Goal: Information Seeking & Learning: Compare options

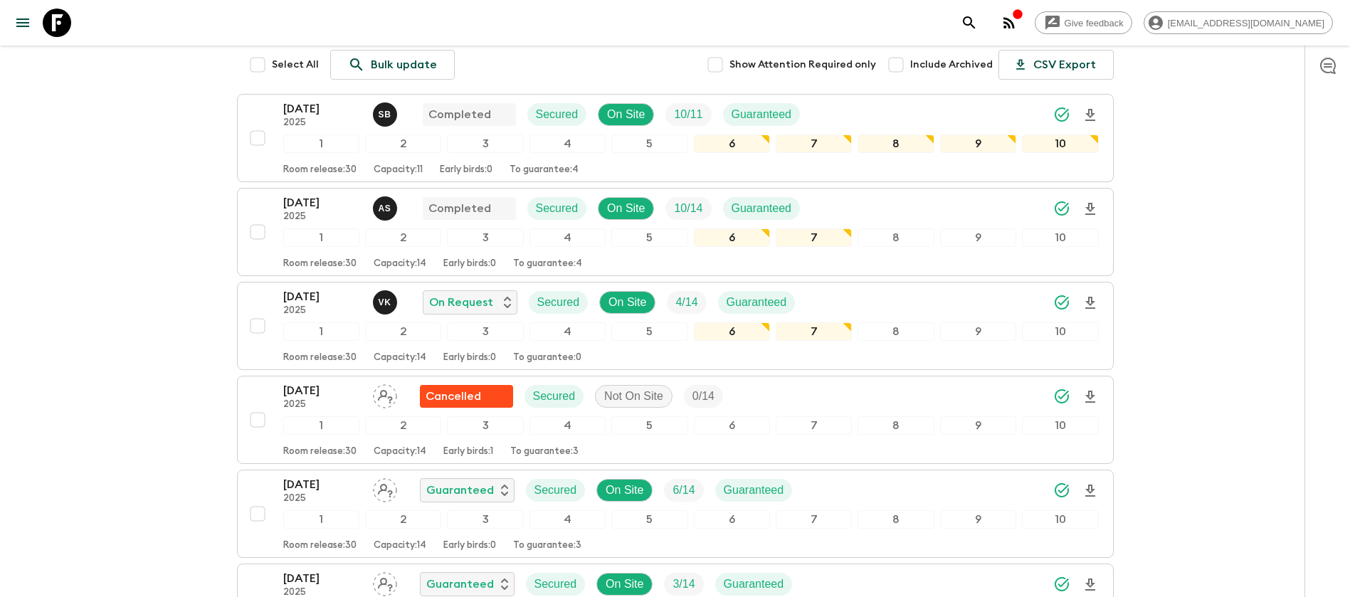
scroll to position [213, 0]
click at [288, 287] on p "[DATE]" at bounding box center [322, 295] width 78 height 17
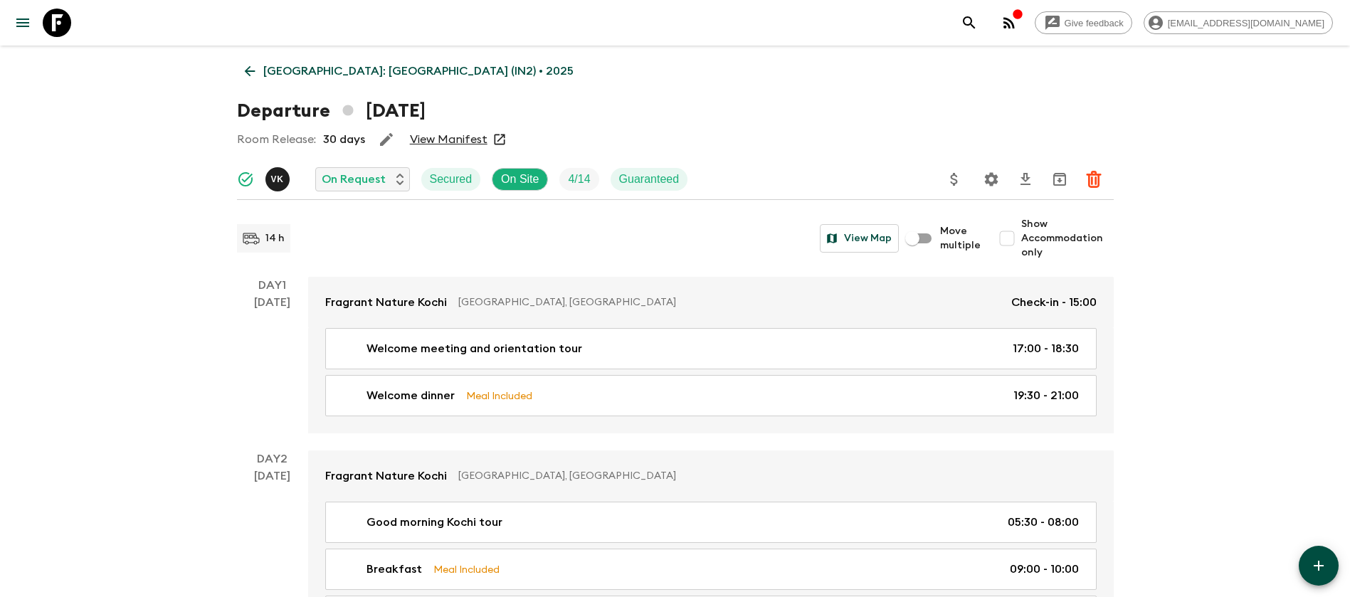
click at [431, 132] on link "View Manifest" at bounding box center [449, 139] width 78 height 14
click at [253, 68] on icon at bounding box center [250, 71] width 16 height 16
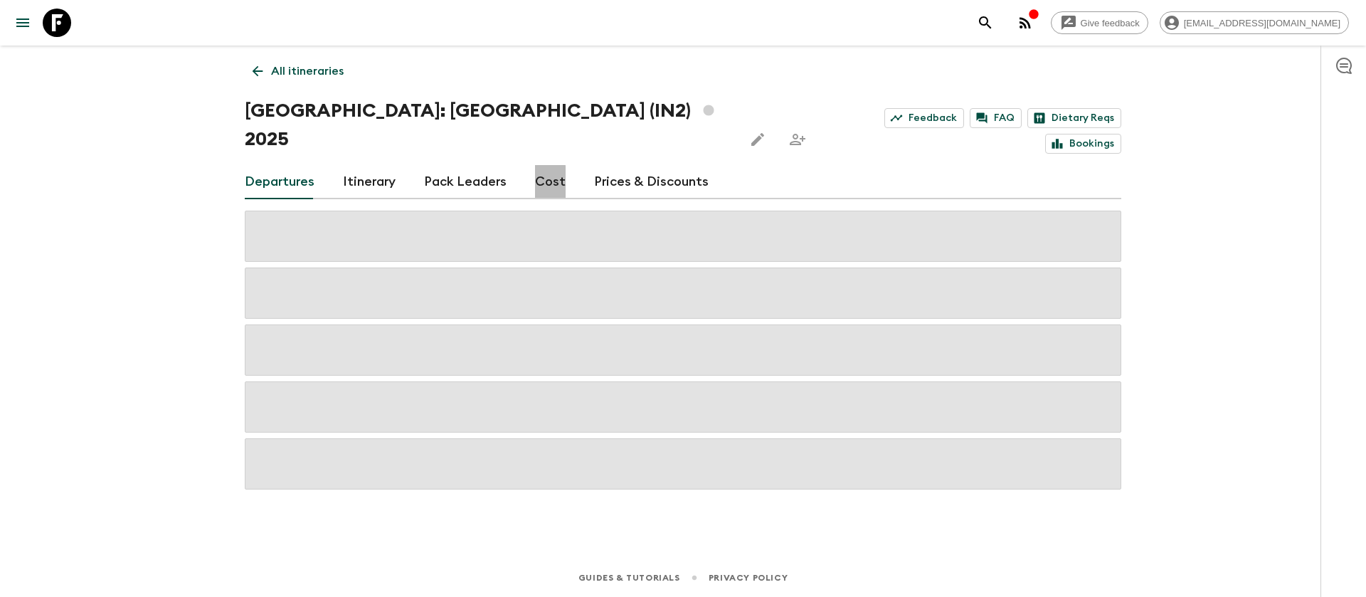
click at [539, 165] on link "Cost" at bounding box center [550, 182] width 31 height 34
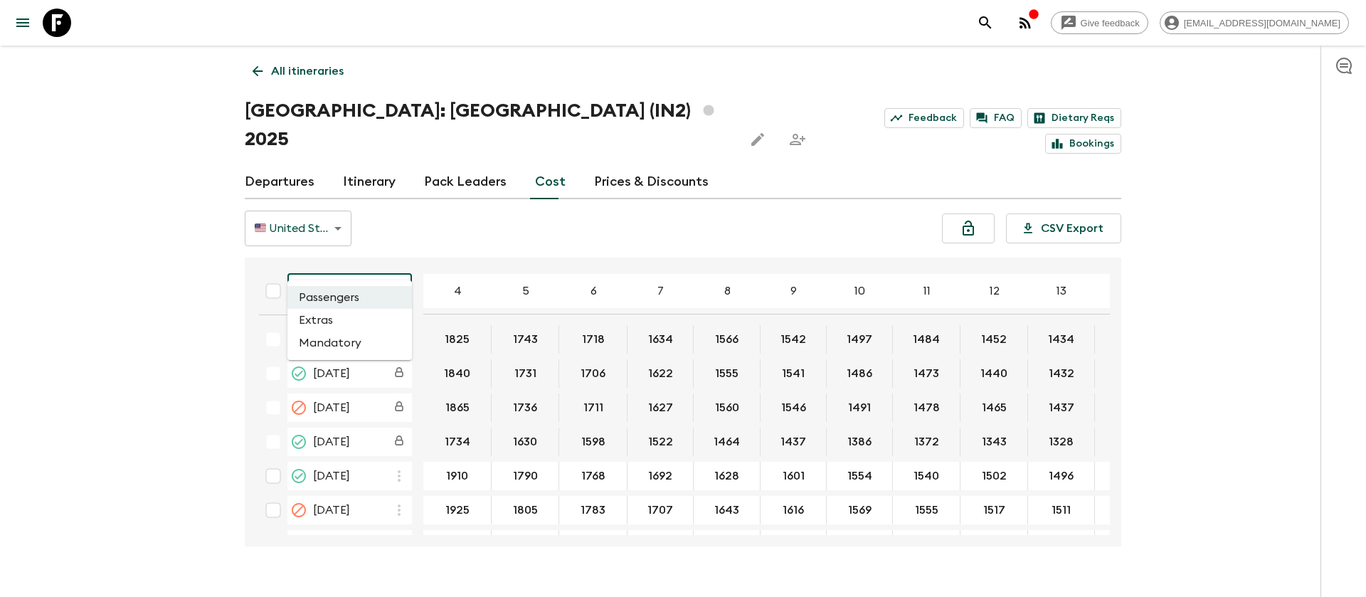
click at [357, 275] on body "Give feedback [EMAIL_ADDRESS][DOMAIN_NAME] All itineraries [GEOGRAPHIC_DATA]: […" at bounding box center [683, 312] width 1366 height 625
click at [350, 320] on li "Extras" at bounding box center [349, 320] width 125 height 23
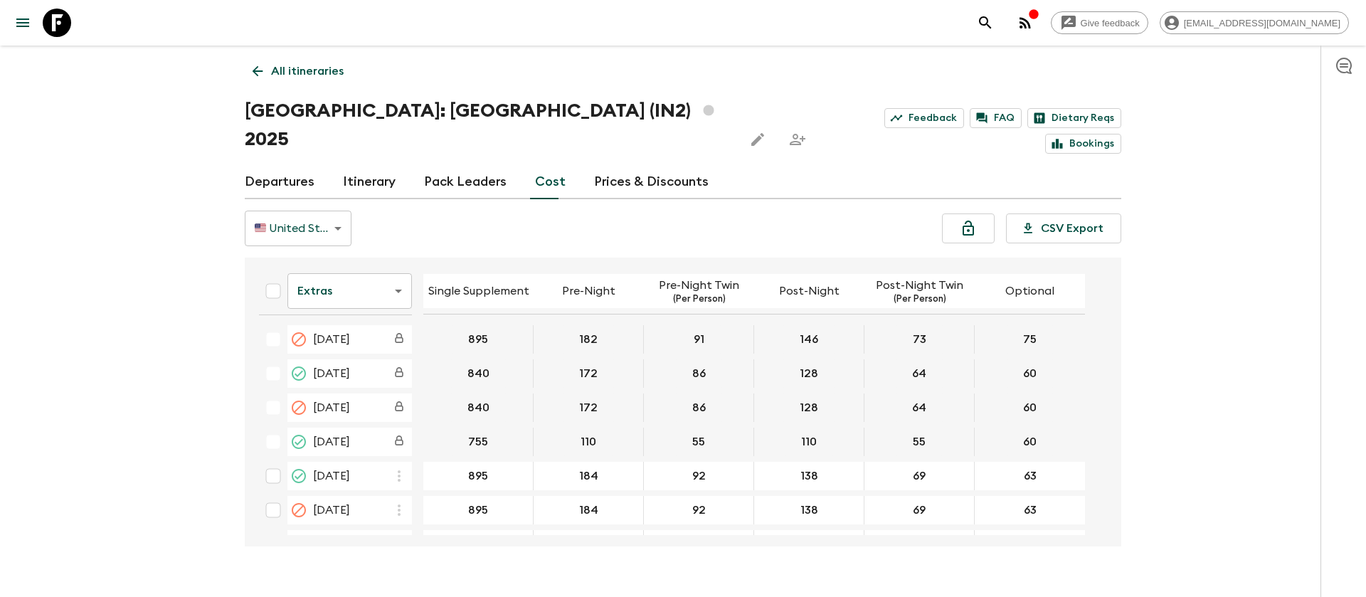
click at [58, 17] on icon at bounding box center [57, 23] width 28 height 28
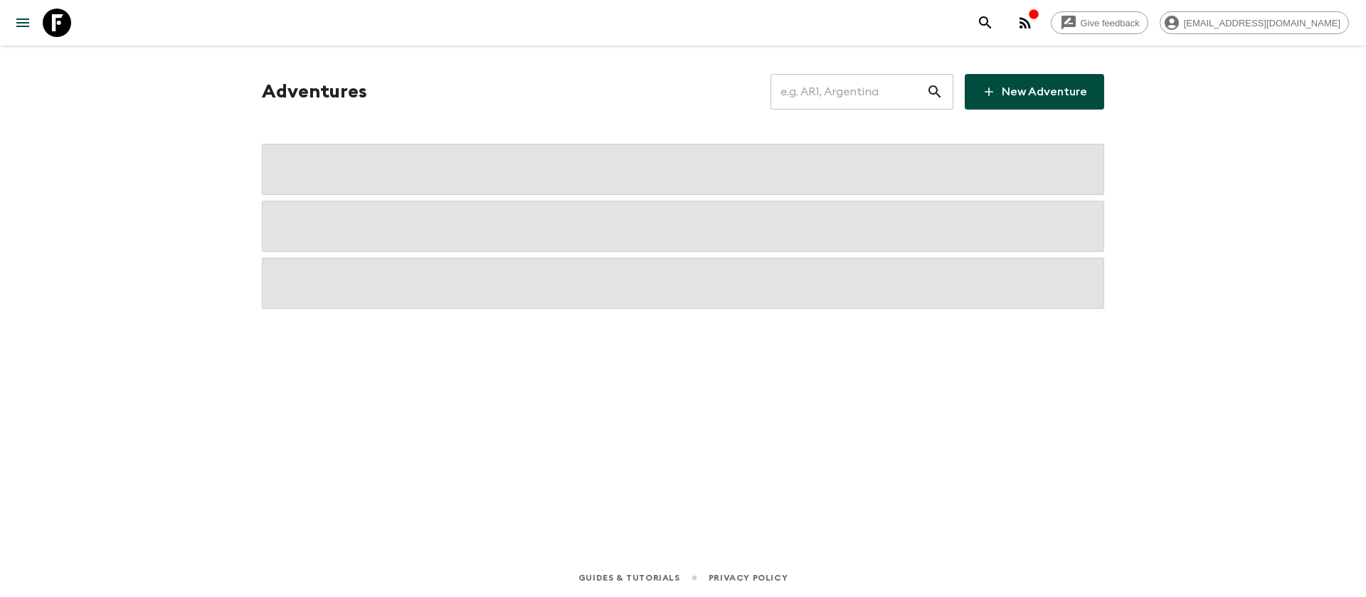
click at [861, 95] on input "text" at bounding box center [848, 92] width 156 height 40
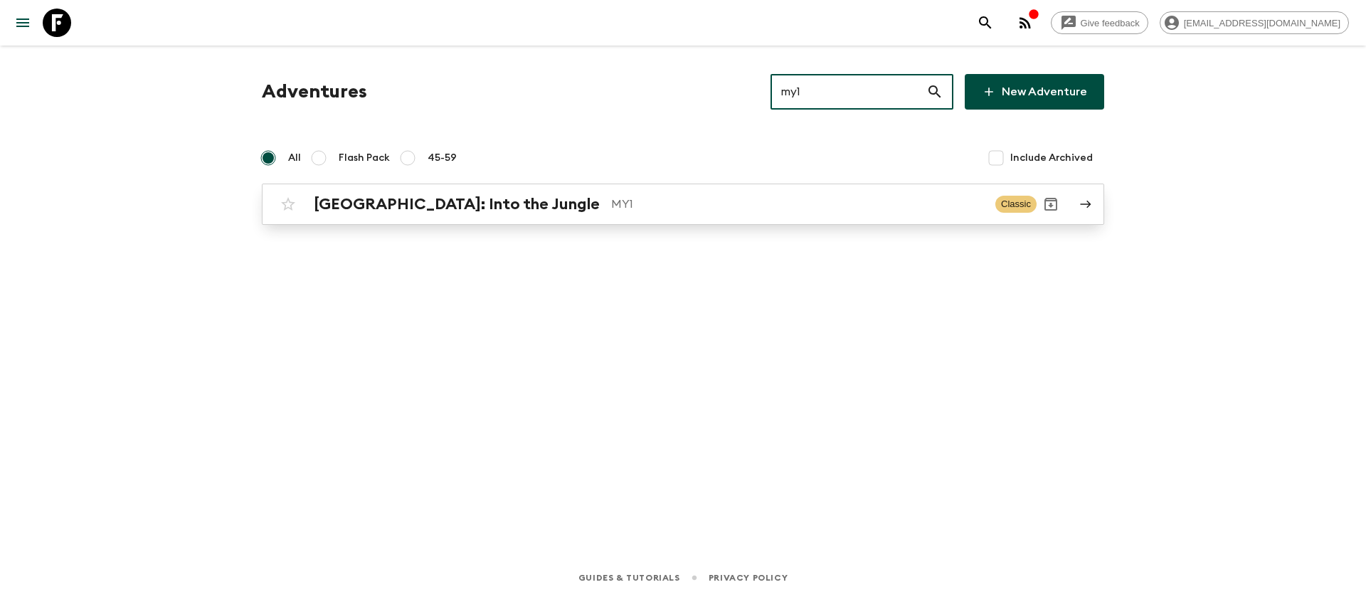
type input "my1"
click at [418, 201] on h2 "[GEOGRAPHIC_DATA]: Into the Jungle" at bounding box center [457, 204] width 286 height 18
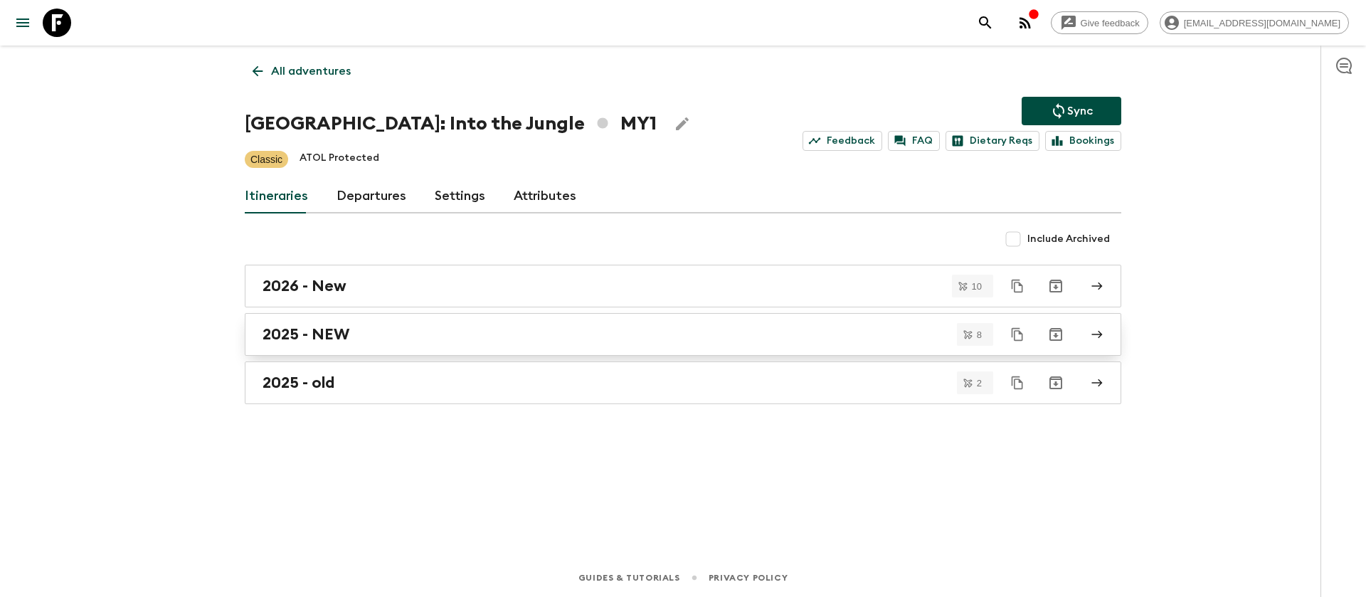
click at [319, 345] on link "2025 - NEW" at bounding box center [683, 334] width 877 height 43
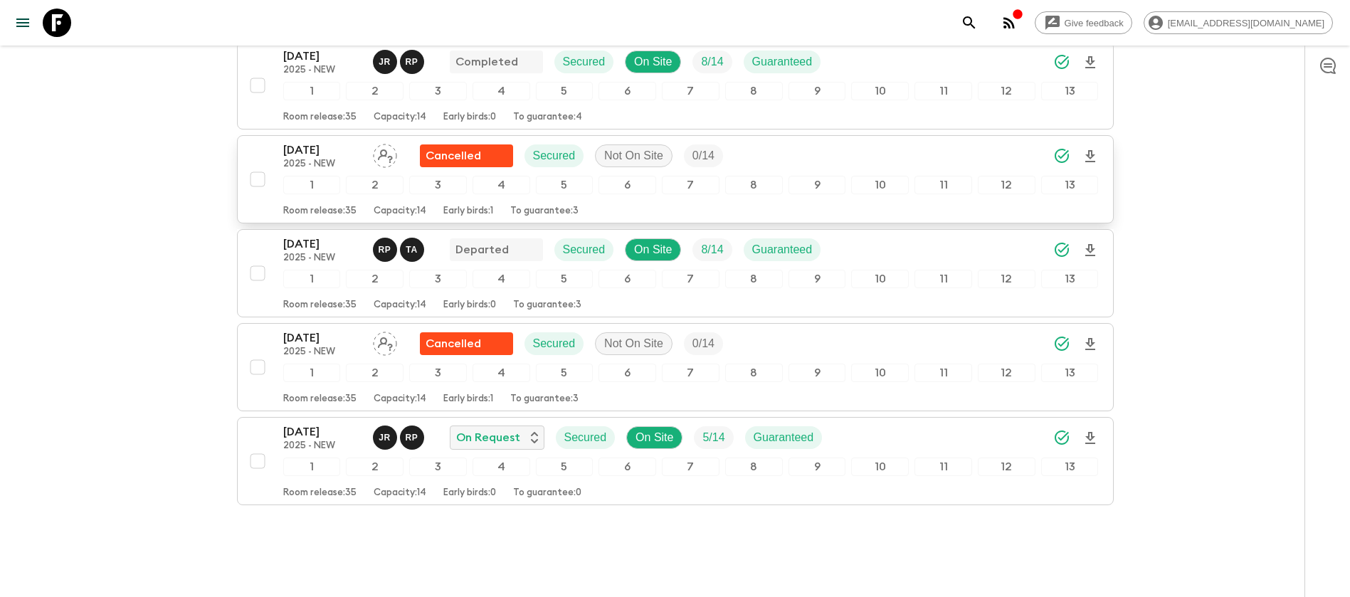
scroll to position [534, 0]
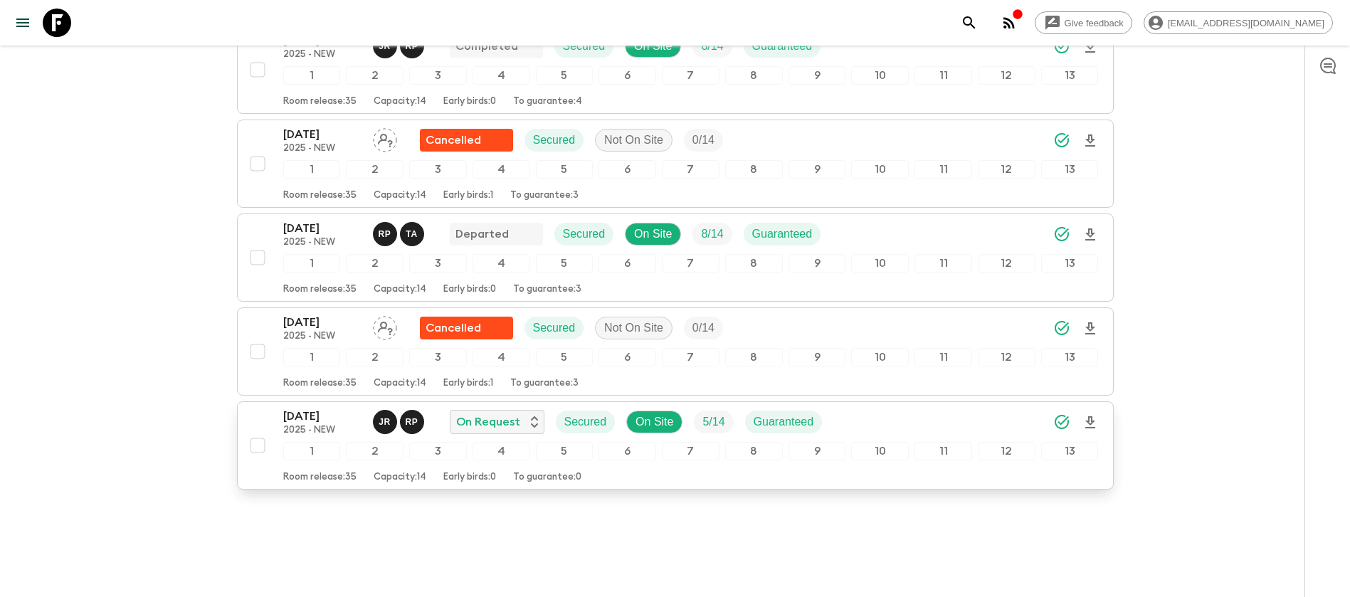
click at [306, 419] on p "[DATE]" at bounding box center [322, 416] width 78 height 17
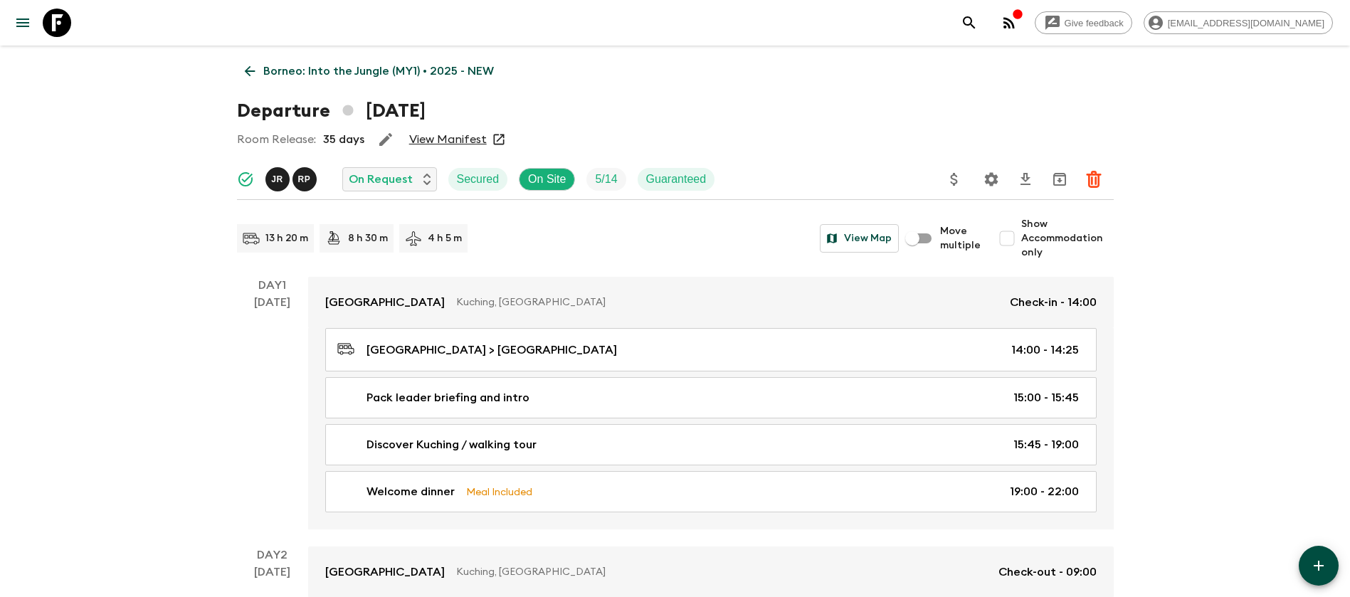
click at [451, 134] on link "View Manifest" at bounding box center [448, 139] width 78 height 14
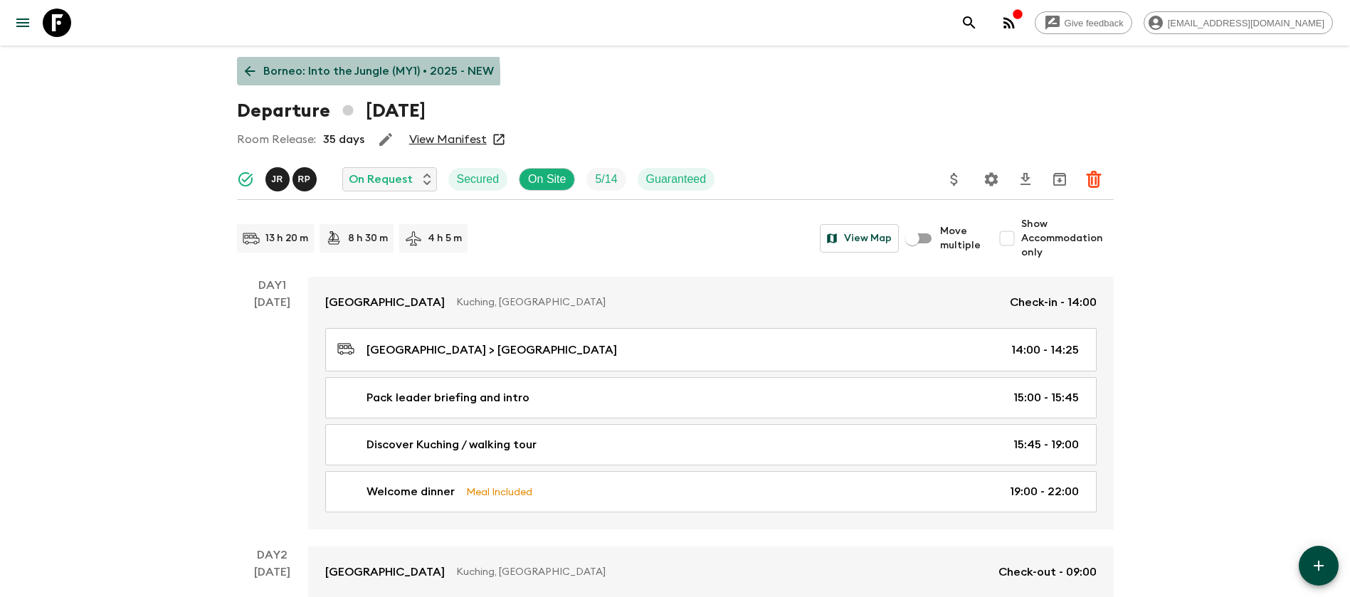
click at [246, 77] on icon at bounding box center [250, 71] width 16 height 16
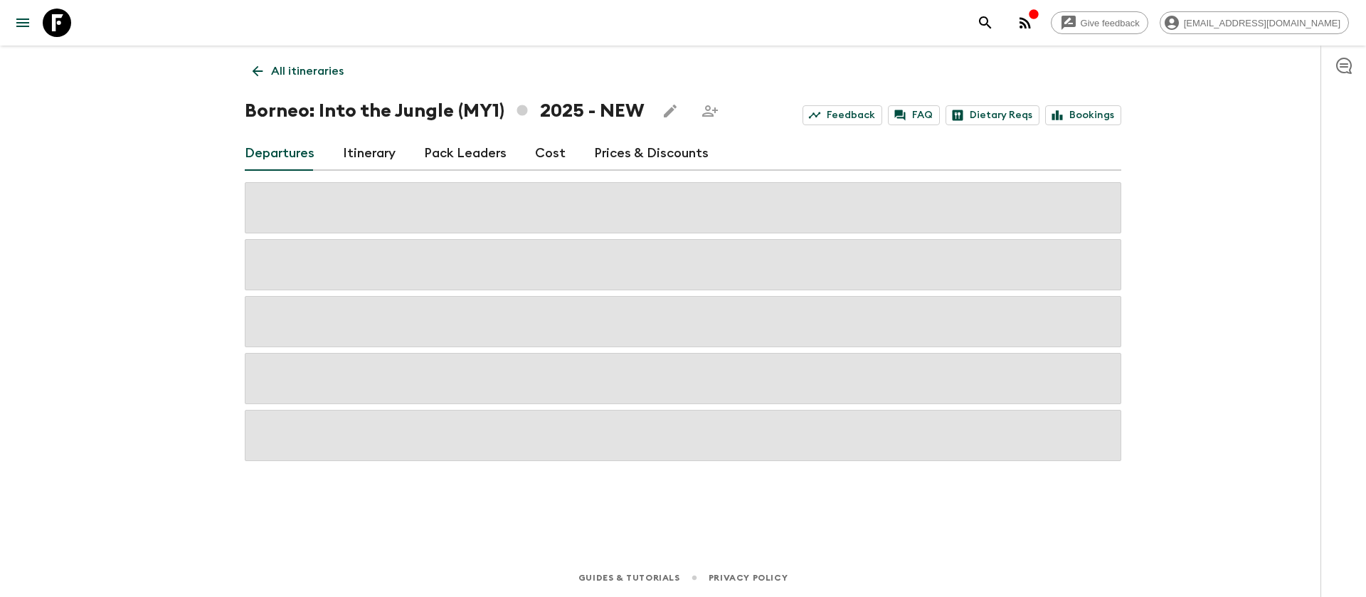
click at [539, 153] on link "Cost" at bounding box center [550, 154] width 31 height 34
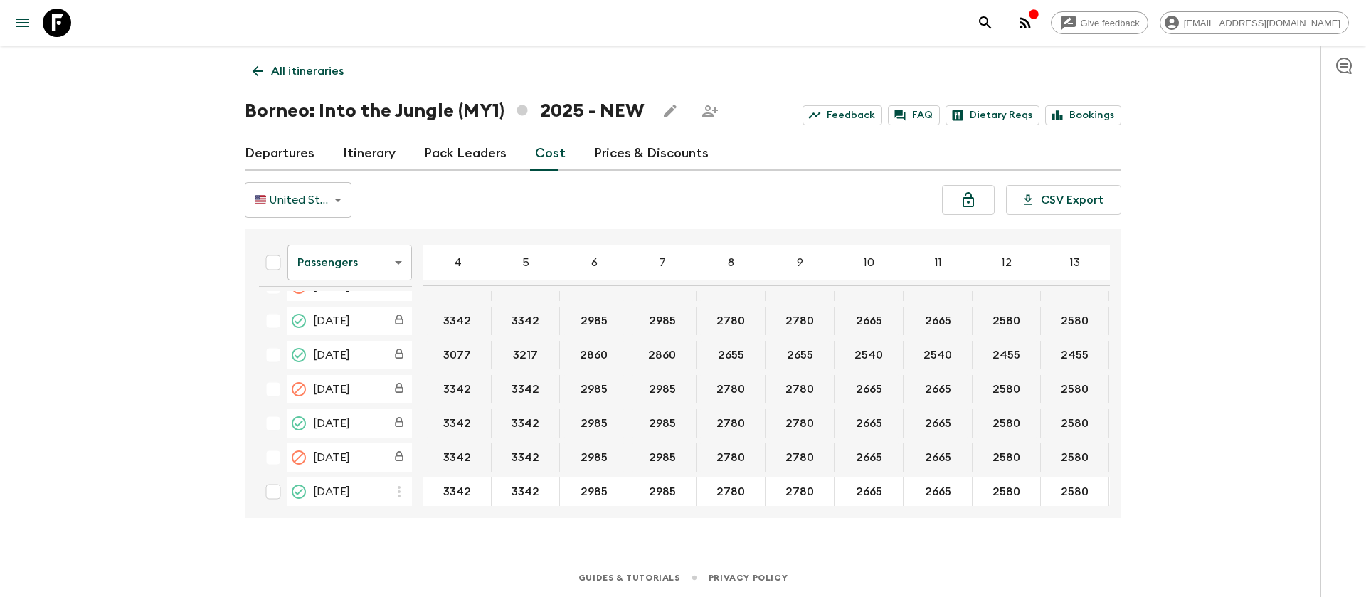
scroll to position [137, 0]
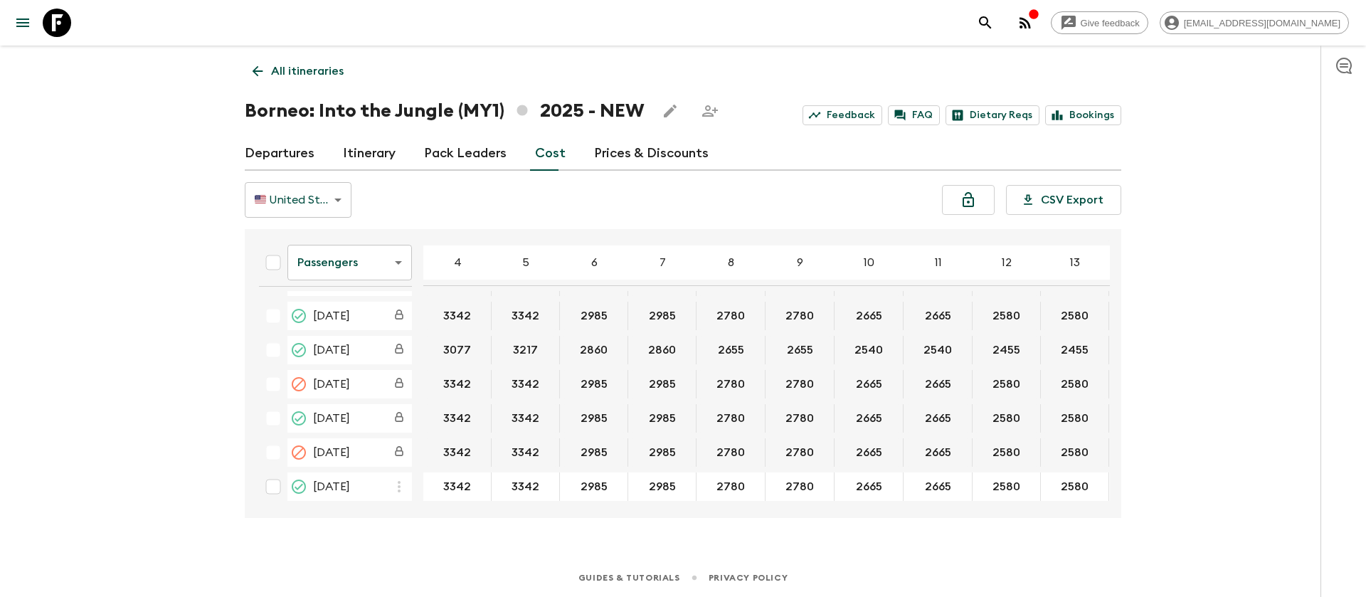
click at [376, 257] on body "Give feedback [EMAIL_ADDRESS][DOMAIN_NAME] All itineraries [GEOGRAPHIC_DATA]: I…" at bounding box center [683, 298] width 1366 height 597
click at [398, 320] on li "Extras" at bounding box center [349, 320] width 125 height 23
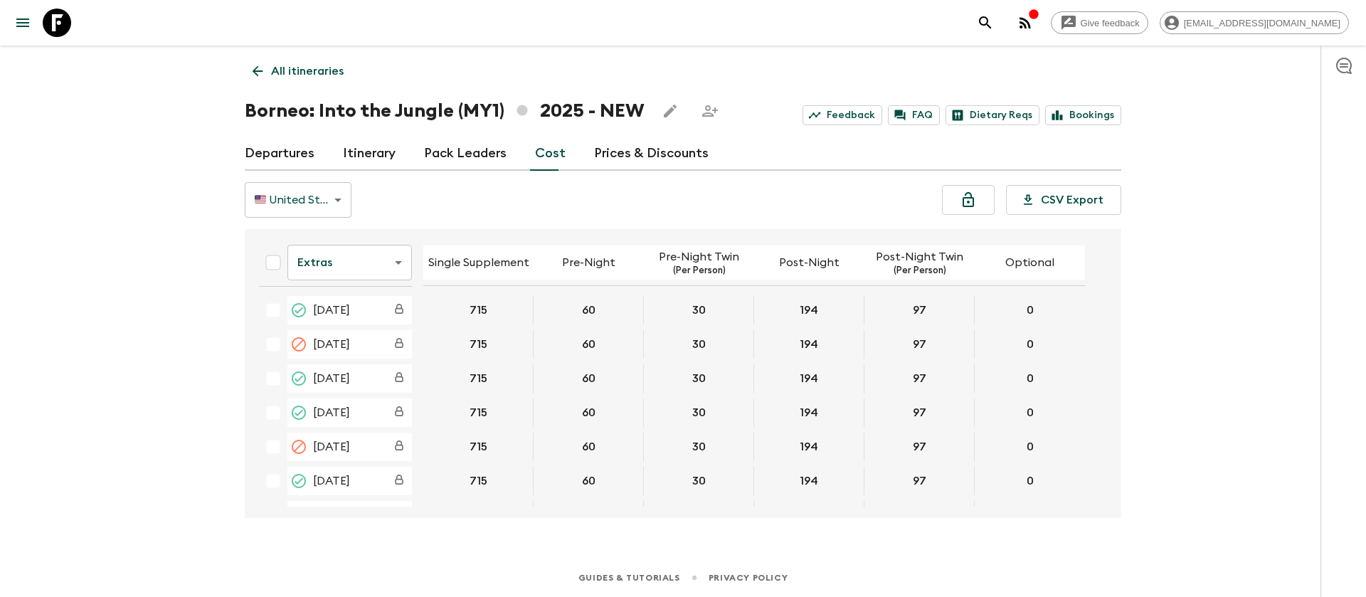
scroll to position [132, 0]
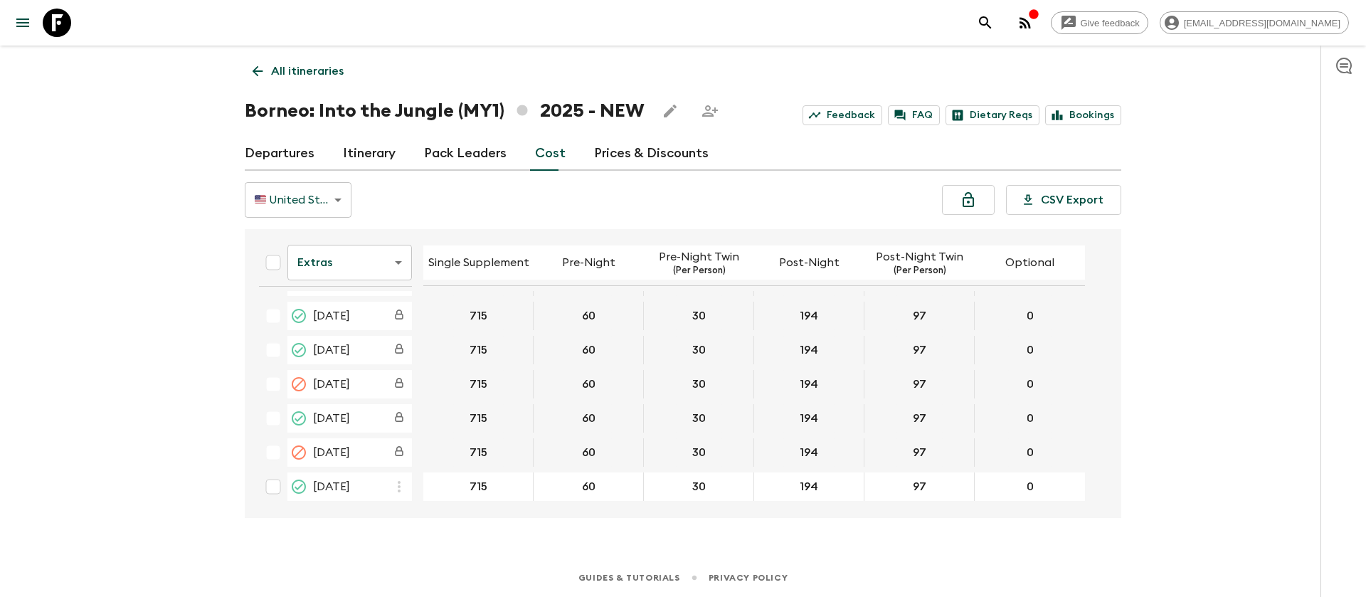
click at [387, 269] on body "Give feedback [EMAIL_ADDRESS][DOMAIN_NAME] All itineraries [GEOGRAPHIC_DATA]: I…" at bounding box center [683, 298] width 1366 height 597
click at [384, 343] on li "Mandatory" at bounding box center [349, 343] width 125 height 23
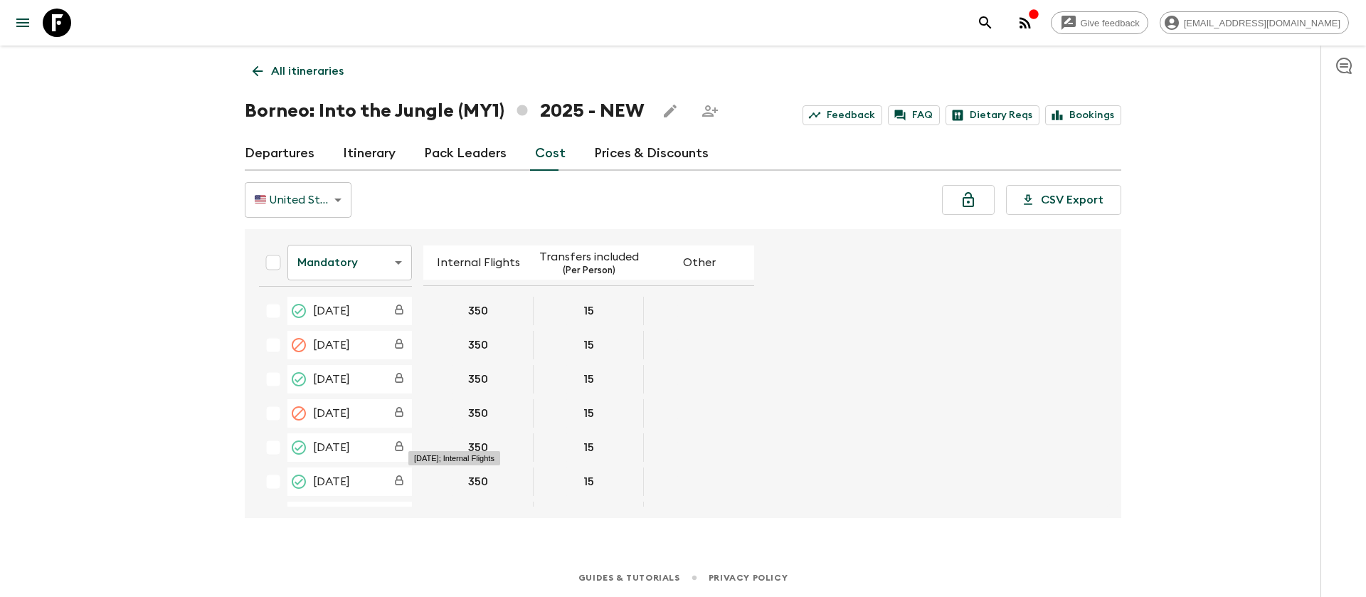
scroll to position [132, 0]
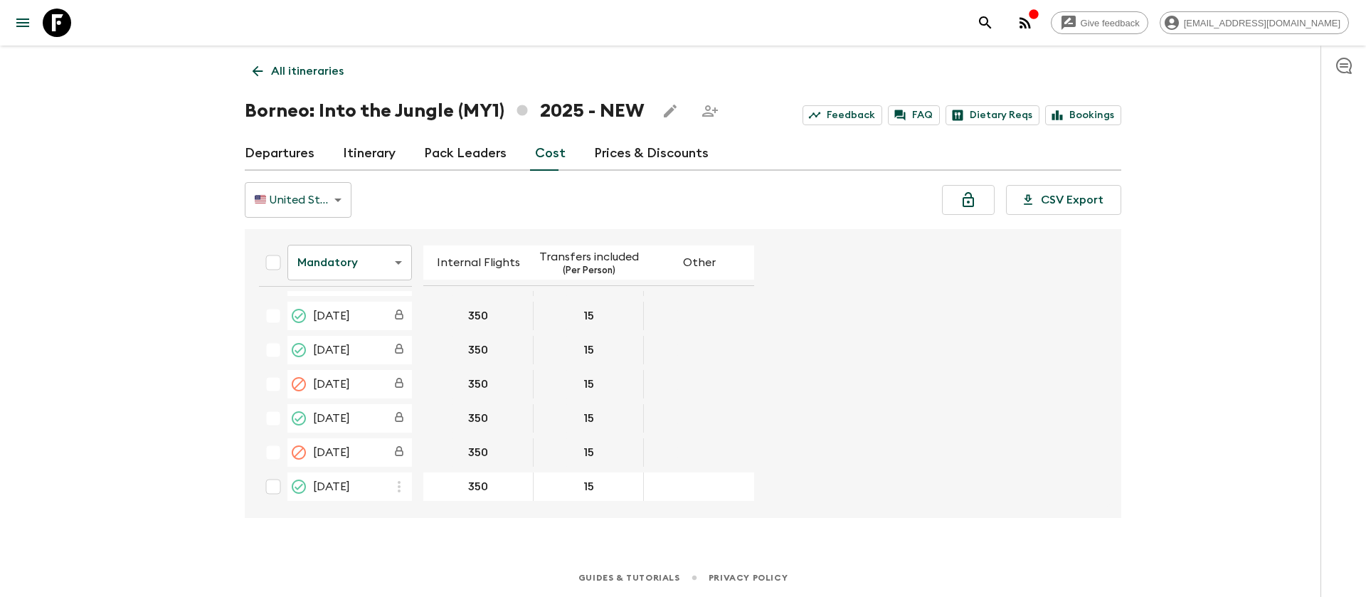
click at [65, 11] on icon at bounding box center [57, 23] width 28 height 28
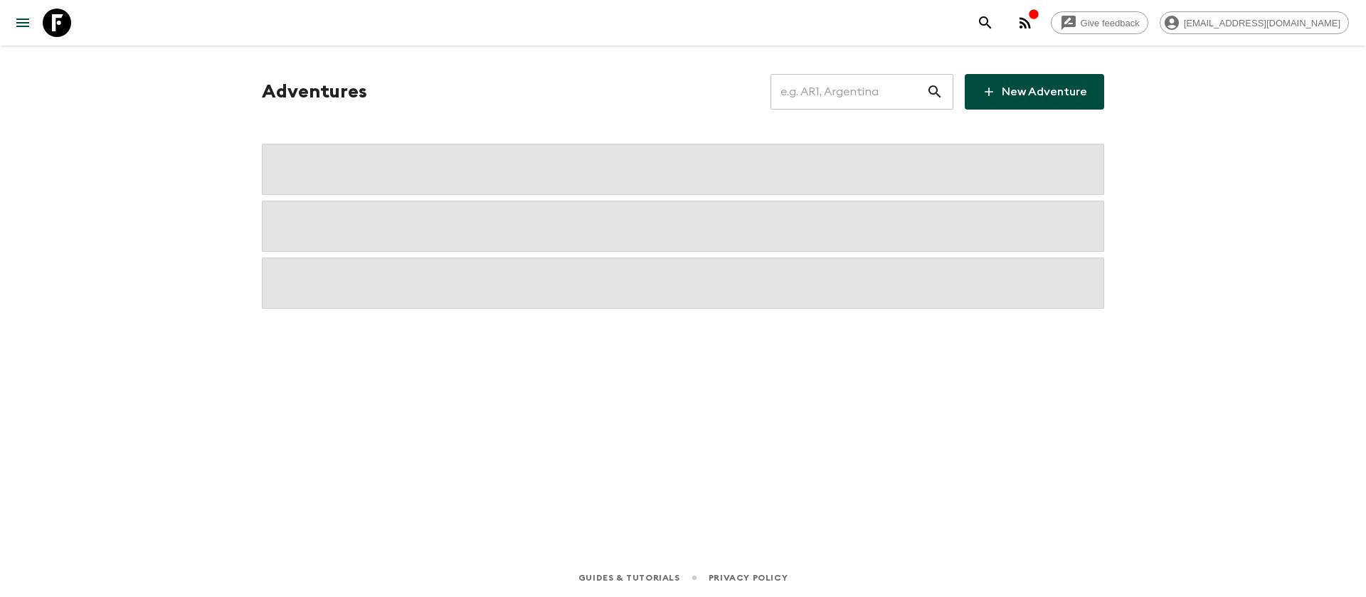
click at [905, 109] on input "text" at bounding box center [848, 92] width 156 height 40
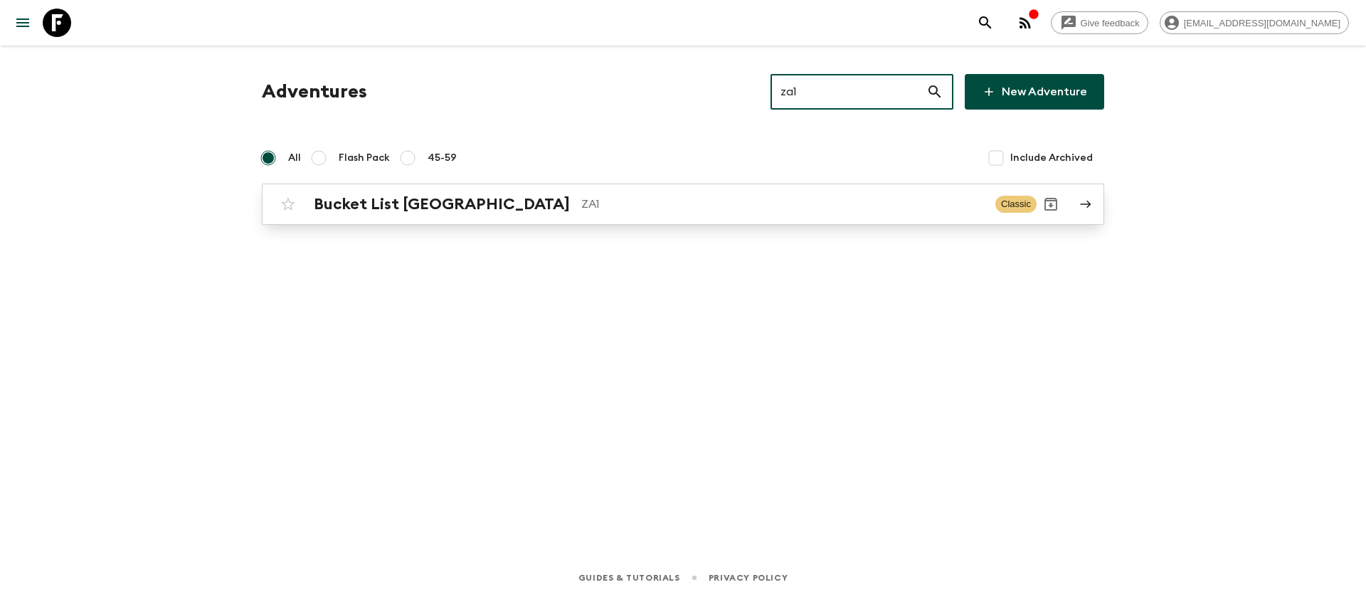
type input "za1"
click at [501, 213] on div "Bucket List [GEOGRAPHIC_DATA] ZA1 Classic" at bounding box center [655, 204] width 763 height 28
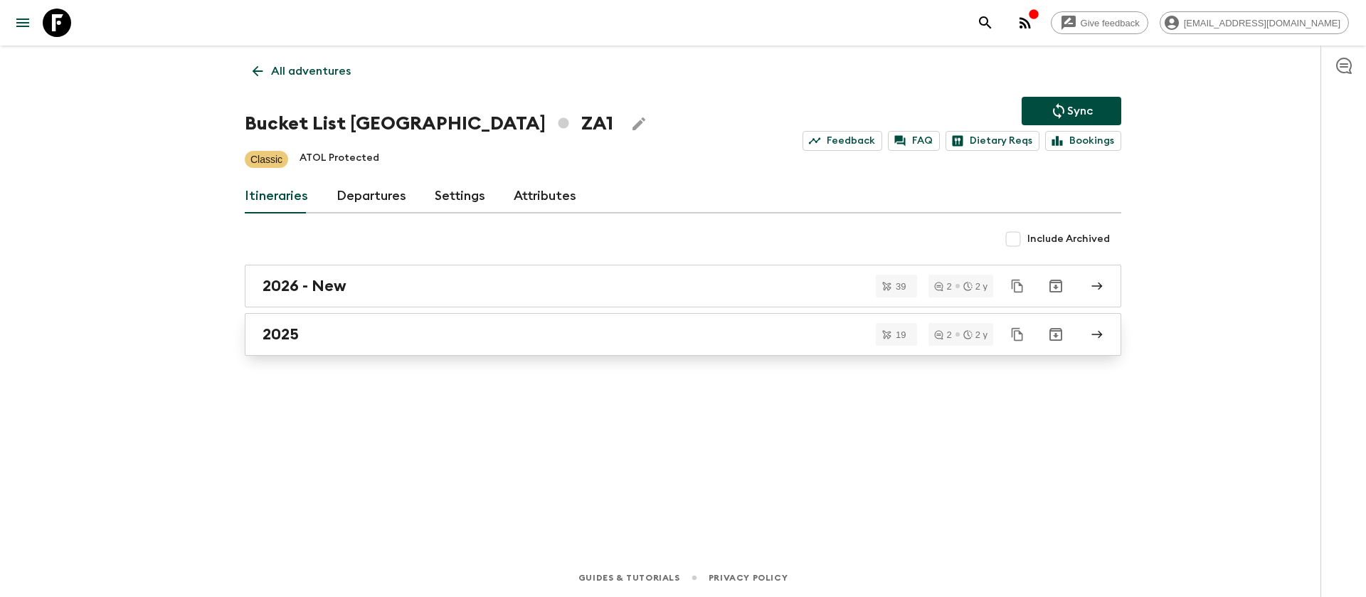
click at [314, 339] on div "2025" at bounding box center [670, 334] width 814 height 18
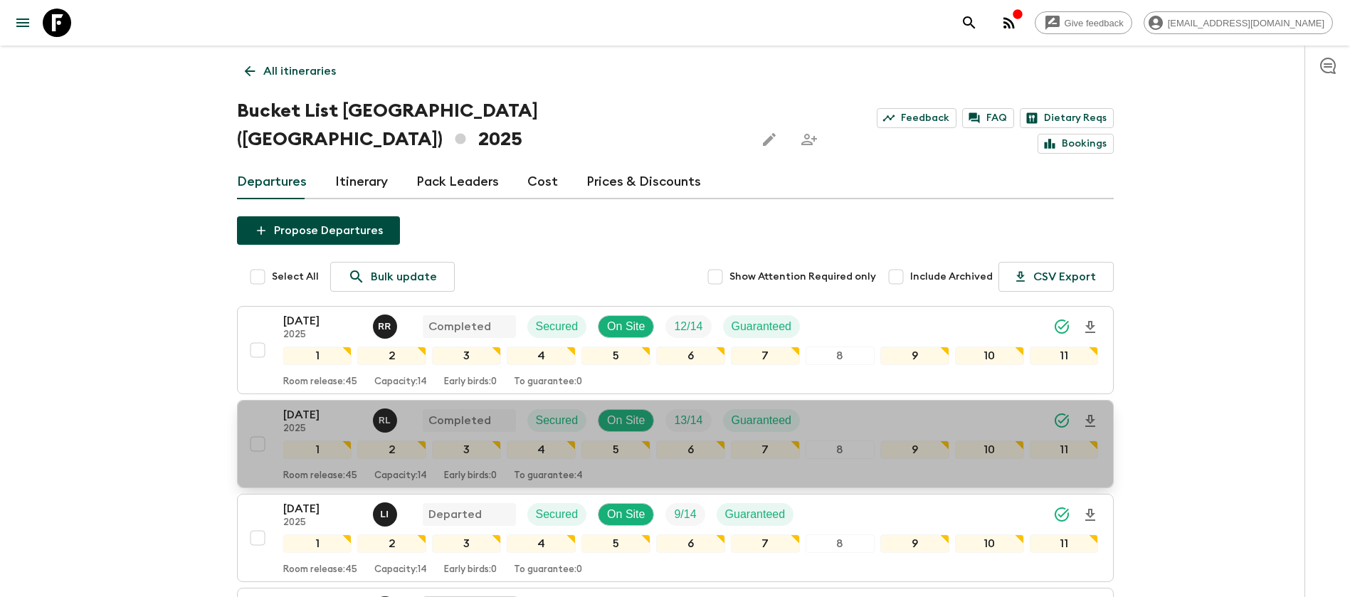
click at [320, 406] on p "[DATE]" at bounding box center [322, 414] width 78 height 17
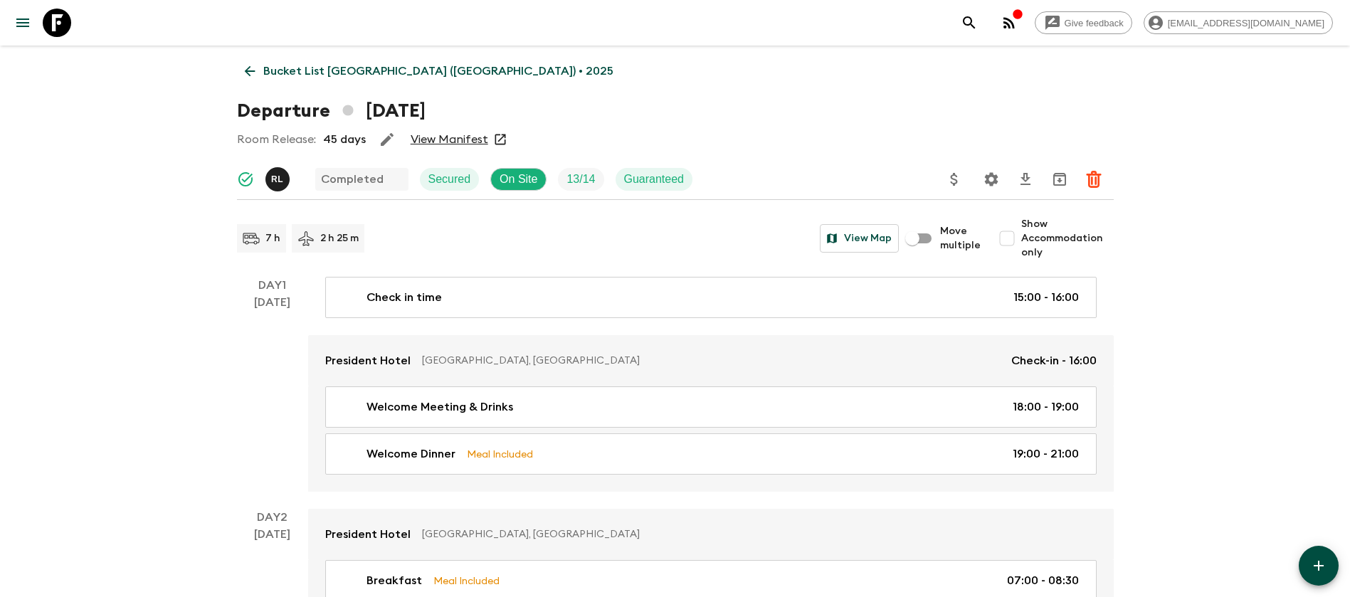
click at [431, 140] on link "View Manifest" at bounding box center [450, 139] width 78 height 14
click at [249, 62] on link "Bucket List [GEOGRAPHIC_DATA] ([GEOGRAPHIC_DATA]) • 2025" at bounding box center [429, 71] width 384 height 28
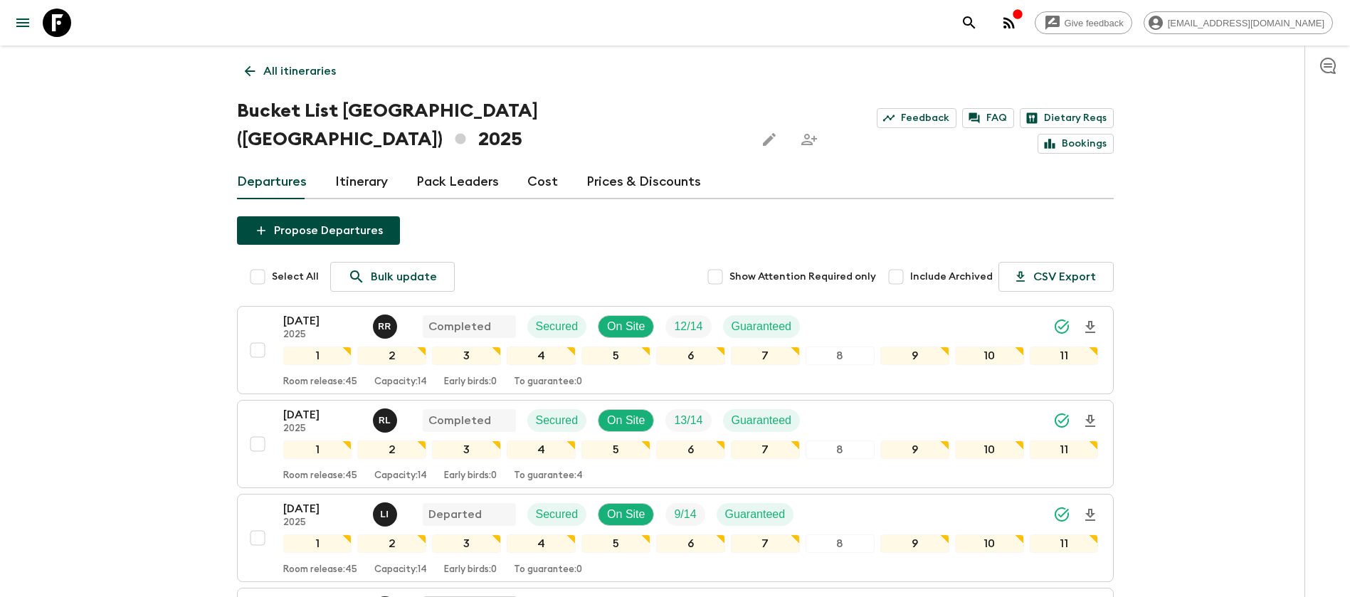
click at [538, 165] on link "Cost" at bounding box center [542, 182] width 31 height 34
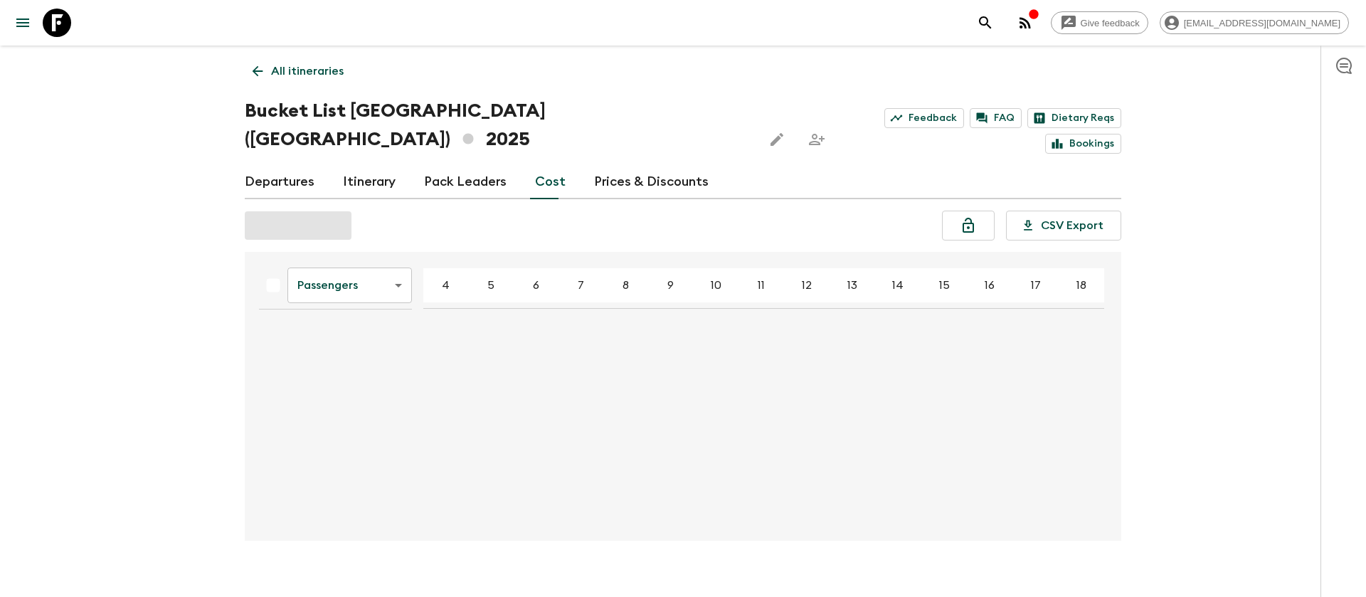
click at [330, 270] on body "Give feedback [EMAIL_ADDRESS][DOMAIN_NAME] All itineraries Bucket List [GEOGRAP…" at bounding box center [683, 309] width 1366 height 619
click at [336, 317] on li "Extras" at bounding box center [349, 314] width 125 height 23
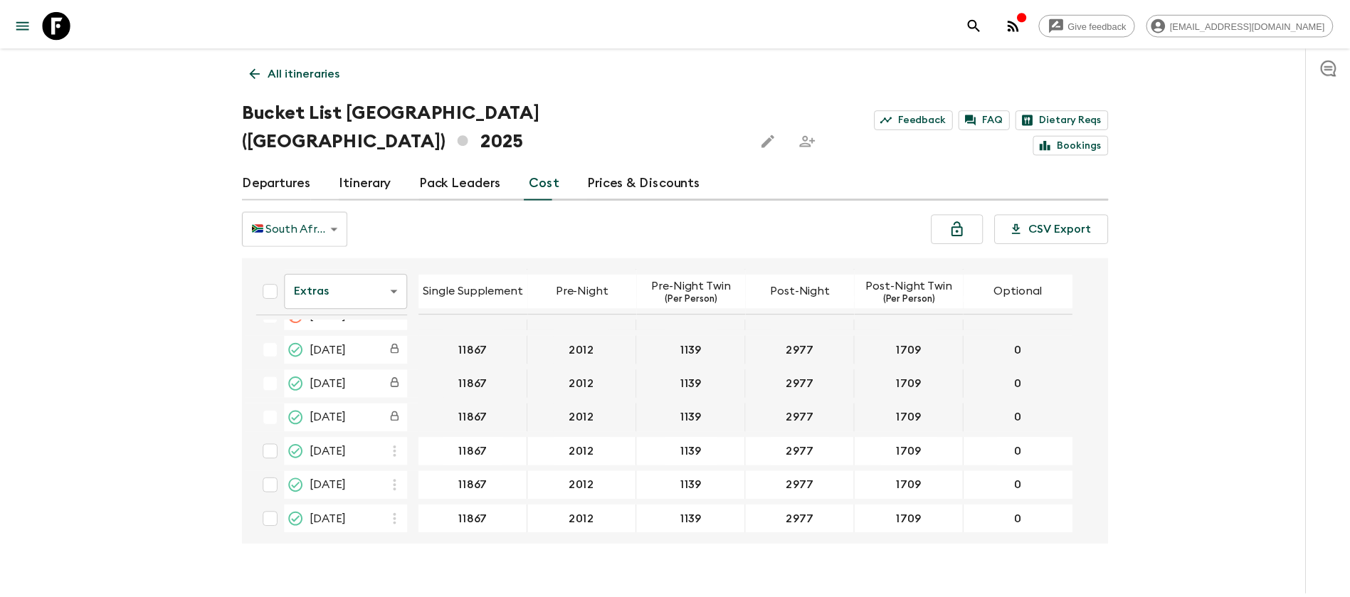
scroll to position [2348, 0]
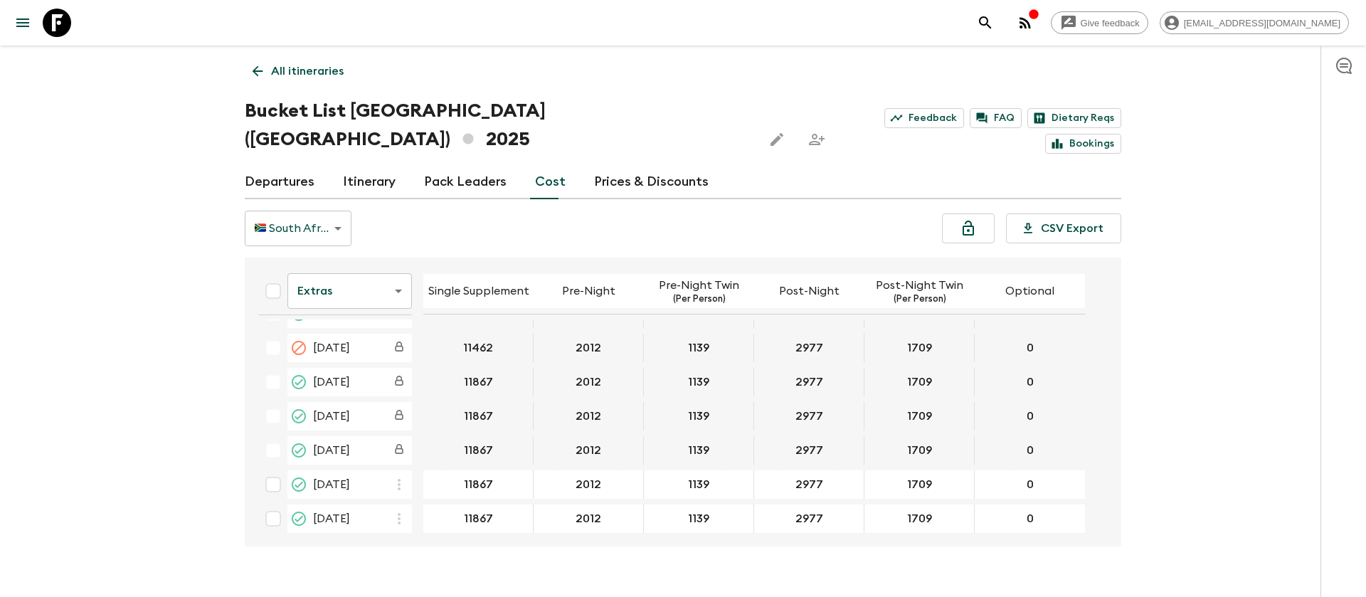
click at [55, 13] on icon at bounding box center [57, 23] width 28 height 28
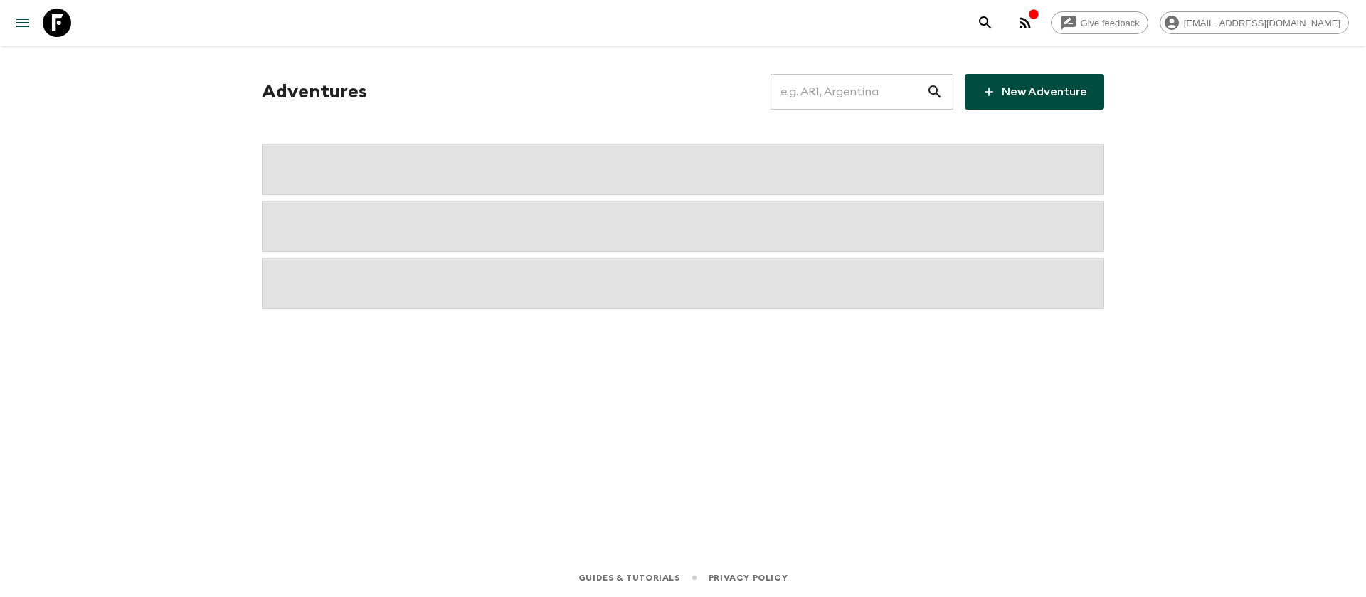
click at [892, 90] on input "text" at bounding box center [848, 92] width 156 height 40
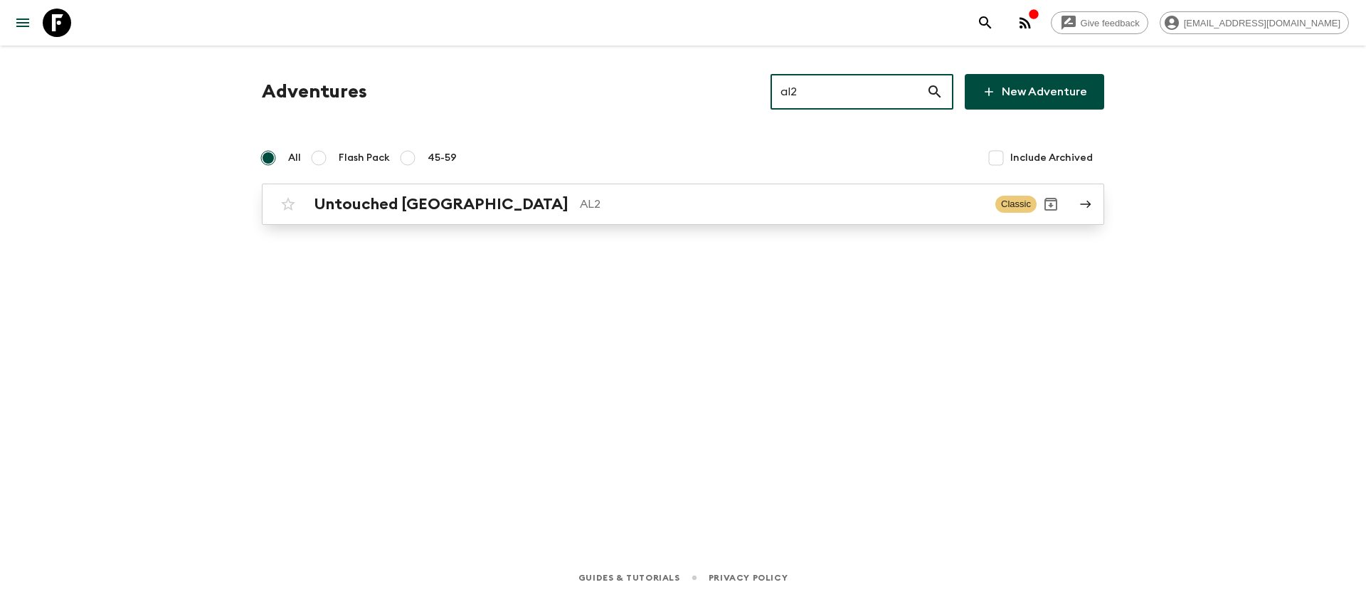
type input "al2"
click at [453, 210] on h2 "Untouched [GEOGRAPHIC_DATA]" at bounding box center [441, 204] width 255 height 18
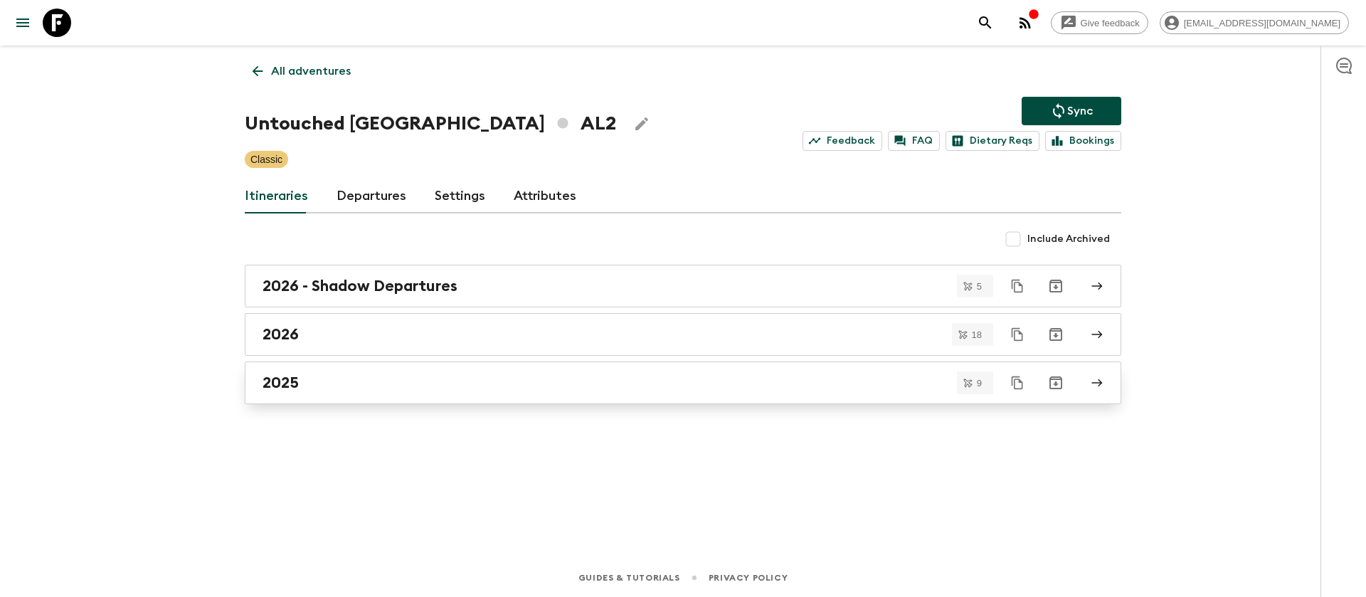
click at [313, 374] on div "2025" at bounding box center [670, 383] width 814 height 18
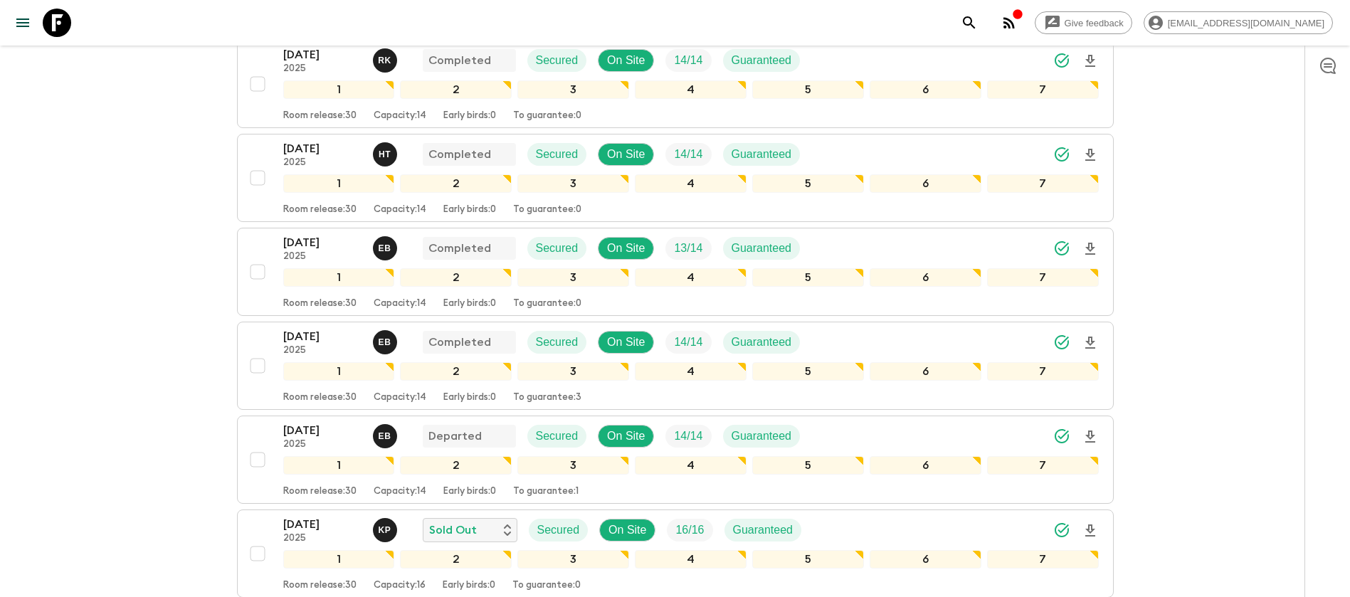
scroll to position [427, 0]
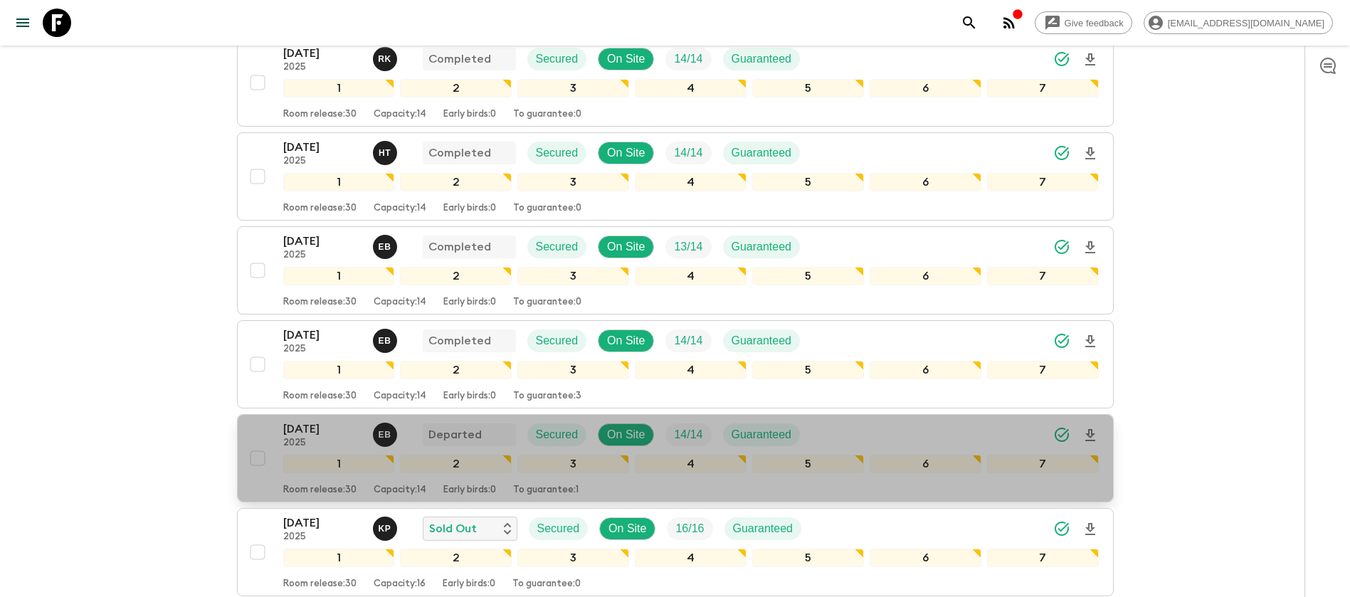
click at [346, 425] on p "[DATE]" at bounding box center [322, 428] width 78 height 17
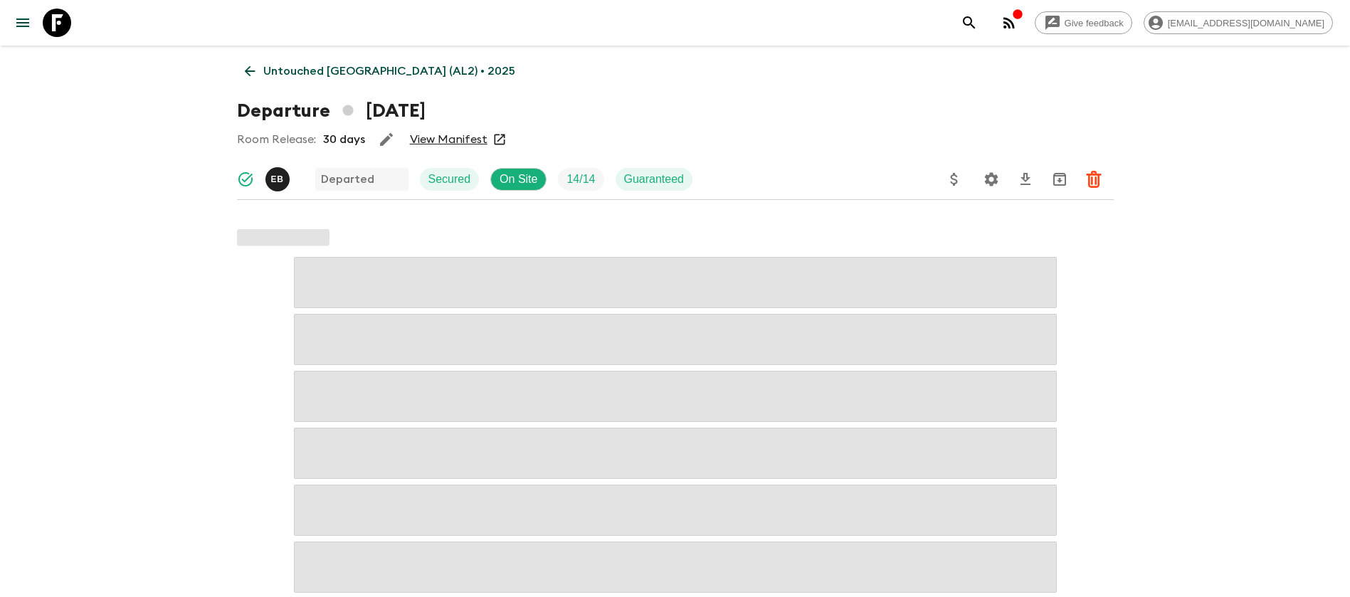
click at [458, 139] on link "View Manifest" at bounding box center [449, 139] width 78 height 14
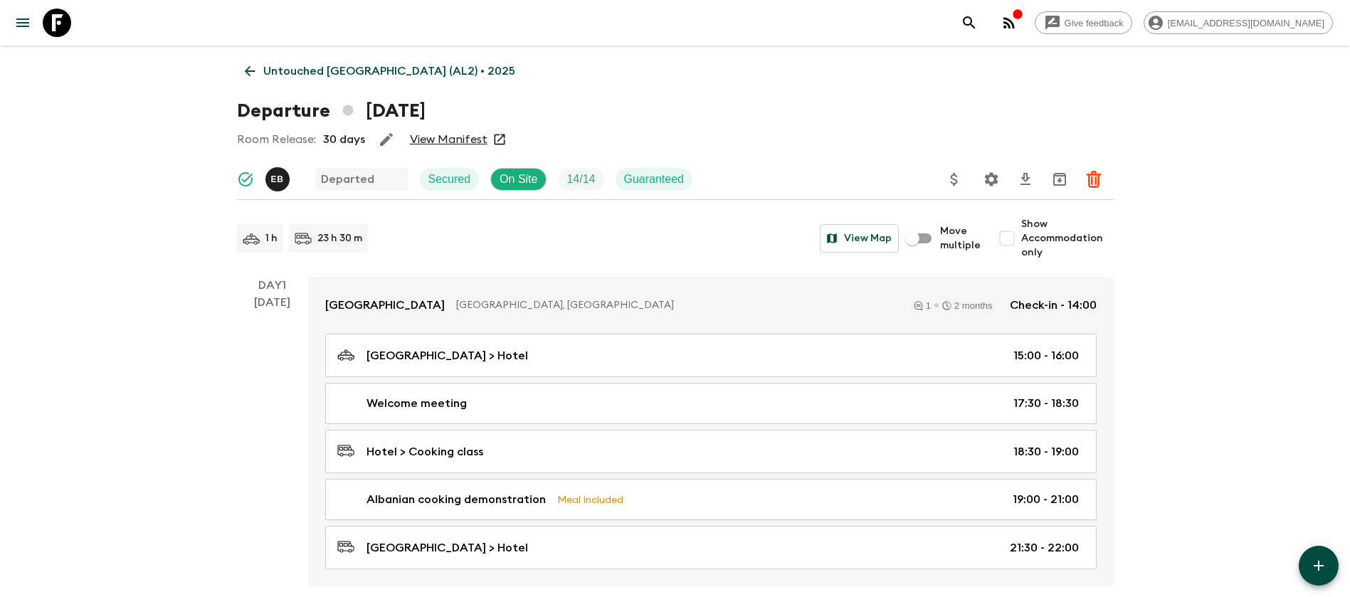
click at [263, 69] on p "Untouched [GEOGRAPHIC_DATA] (AL2) • 2025" at bounding box center [389, 71] width 252 height 17
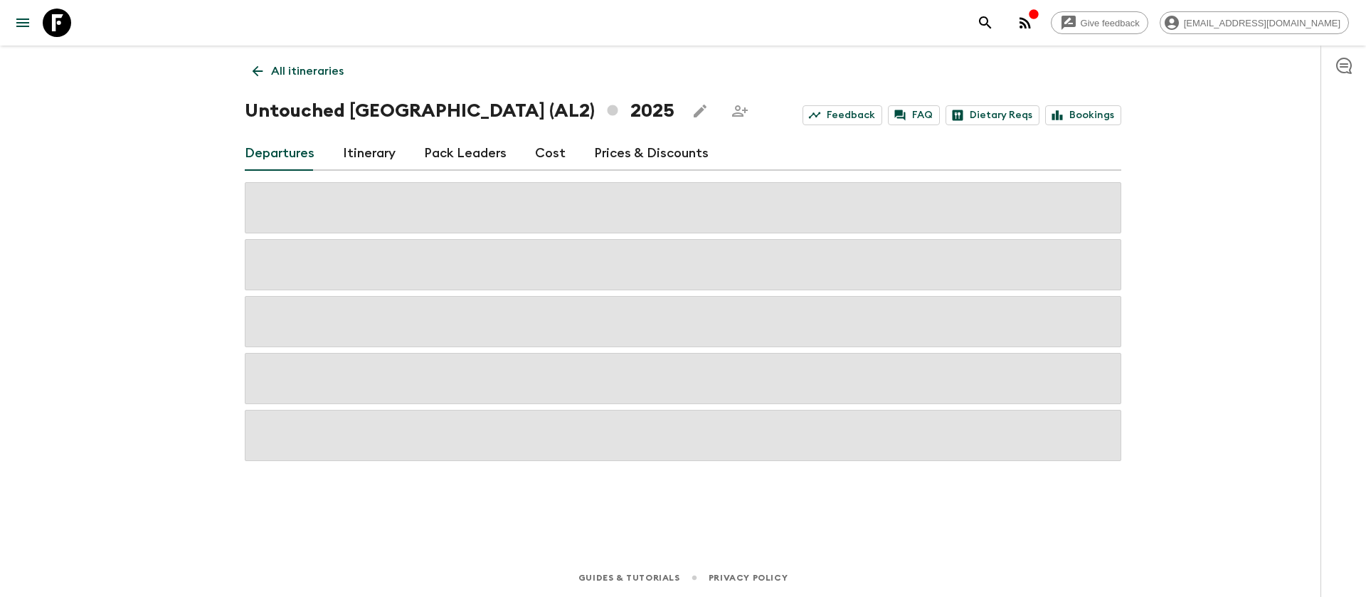
click at [536, 156] on link "Cost" at bounding box center [550, 154] width 31 height 34
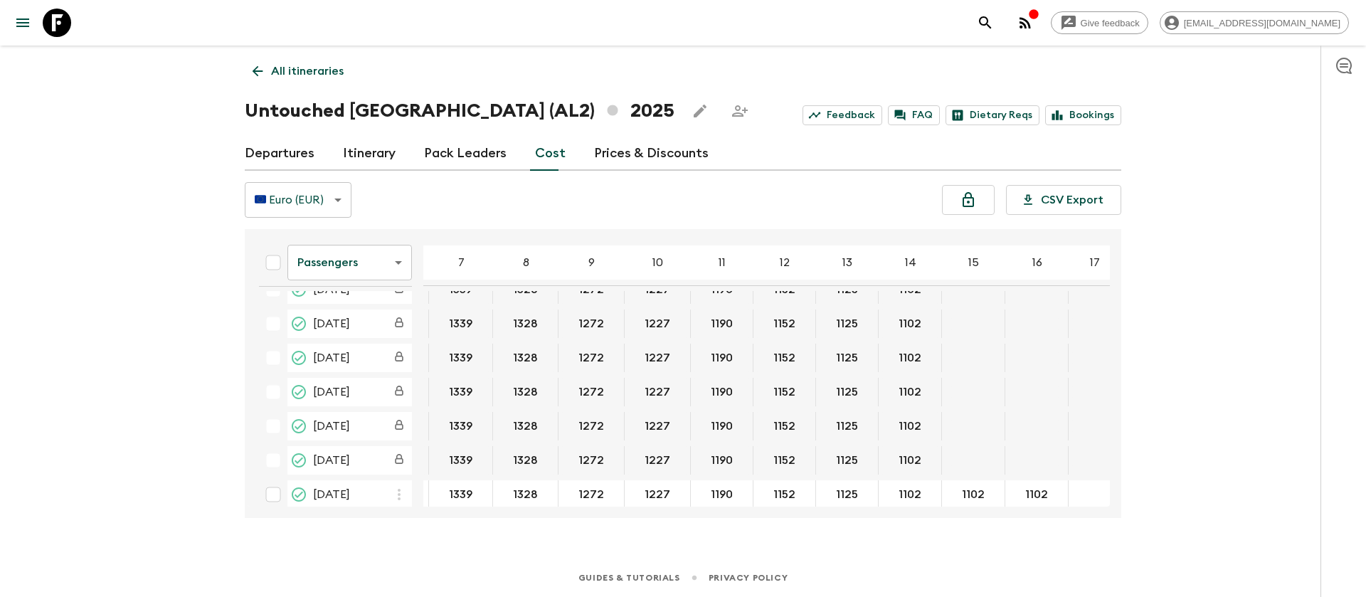
scroll to position [534, 235]
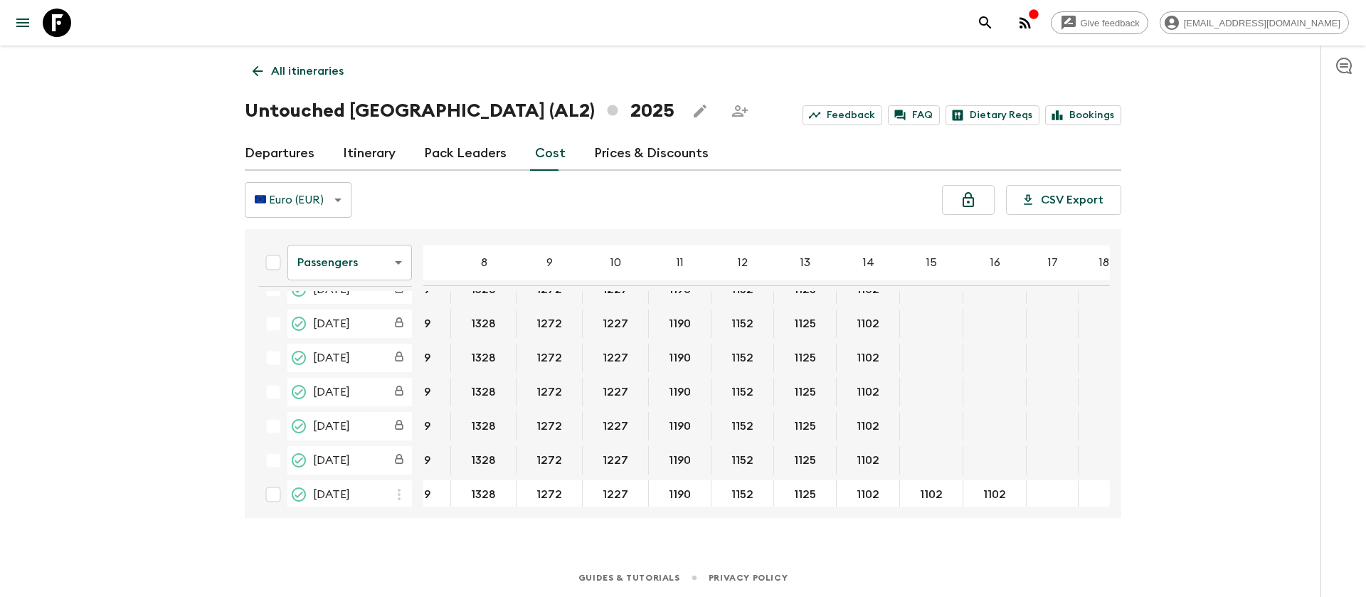
click at [376, 267] on body "Give feedback [PERSON_NAME][EMAIL_ADDRESS][DOMAIN_NAME] All itineraries Untouch…" at bounding box center [683, 298] width 1366 height 597
click at [352, 329] on li "Extras" at bounding box center [349, 320] width 125 height 23
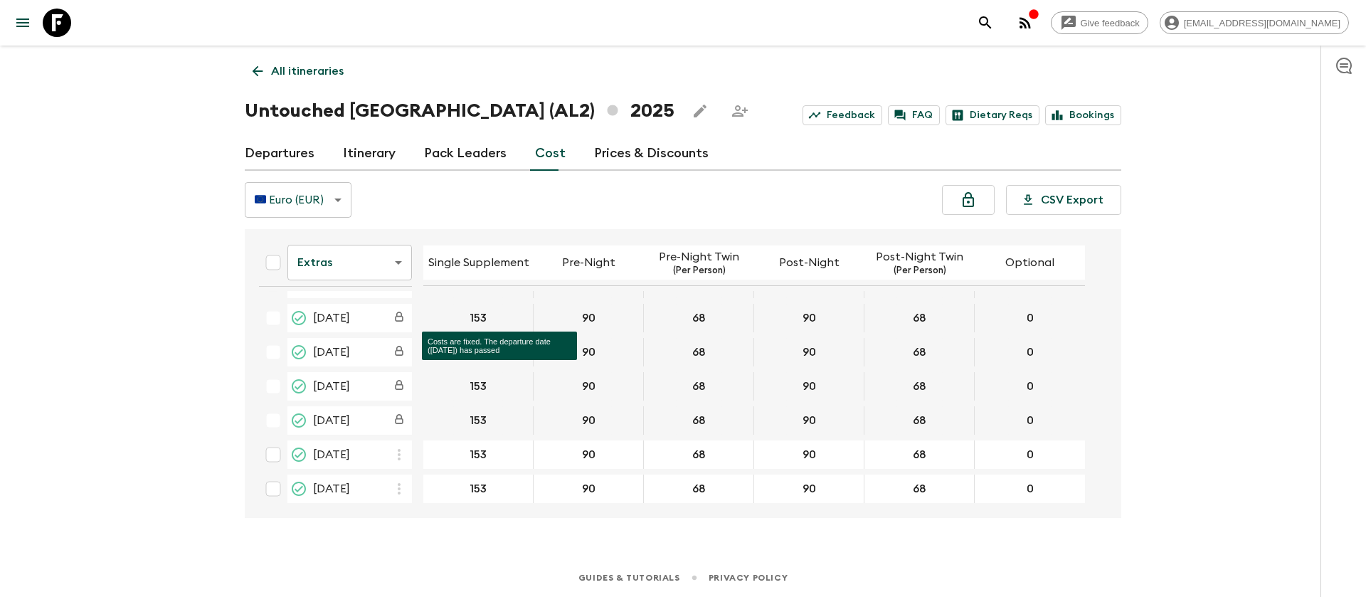
scroll to position [576, 0]
click at [391, 265] on body "Give feedback [EMAIL_ADDRESS][DOMAIN_NAME] All itineraries Untouched [GEOGRAPHI…" at bounding box center [683, 298] width 1366 height 597
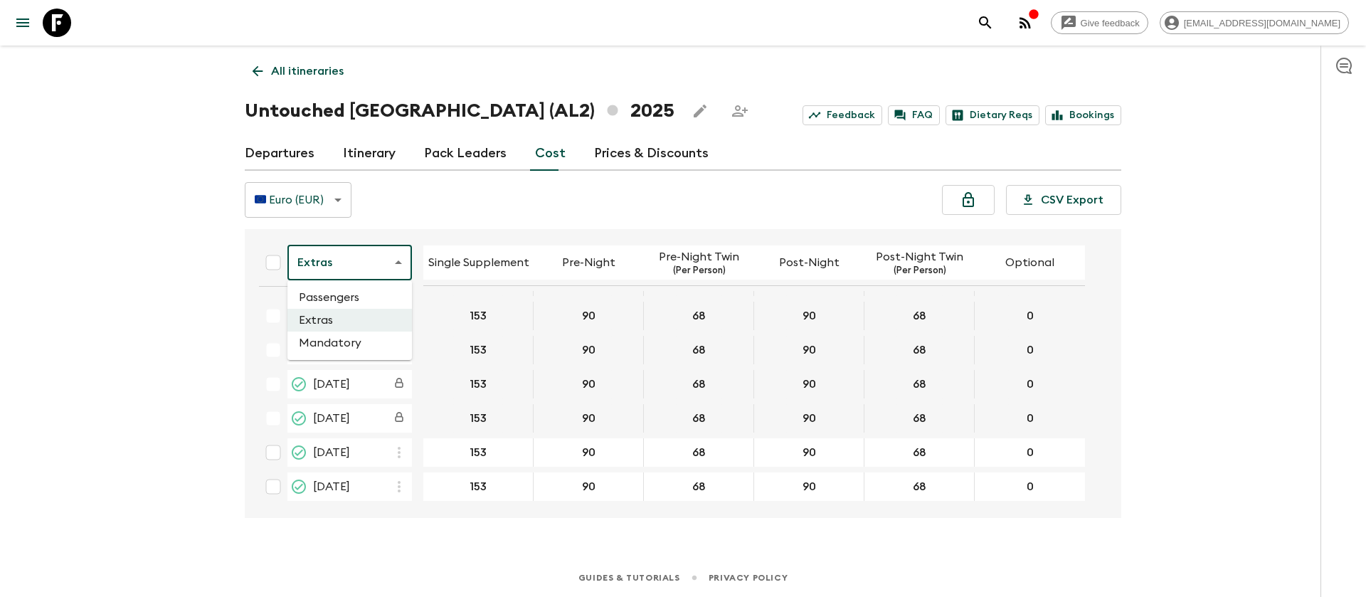
click at [344, 350] on li "Mandatory" at bounding box center [349, 343] width 125 height 23
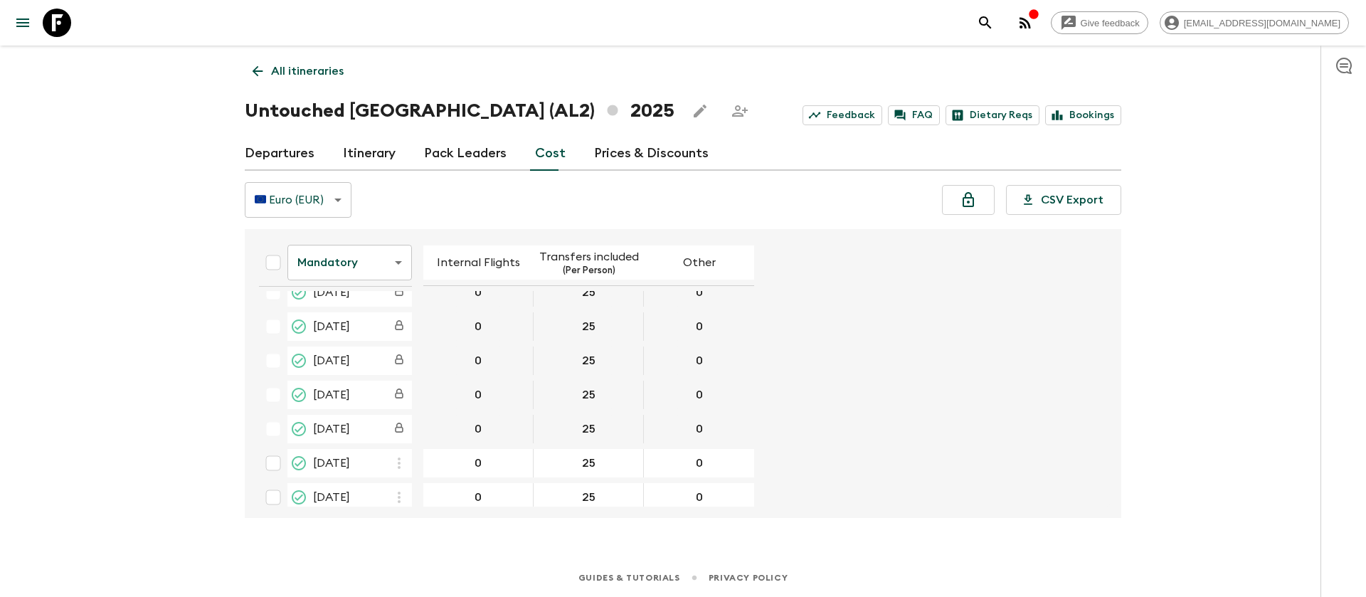
scroll to position [576, 0]
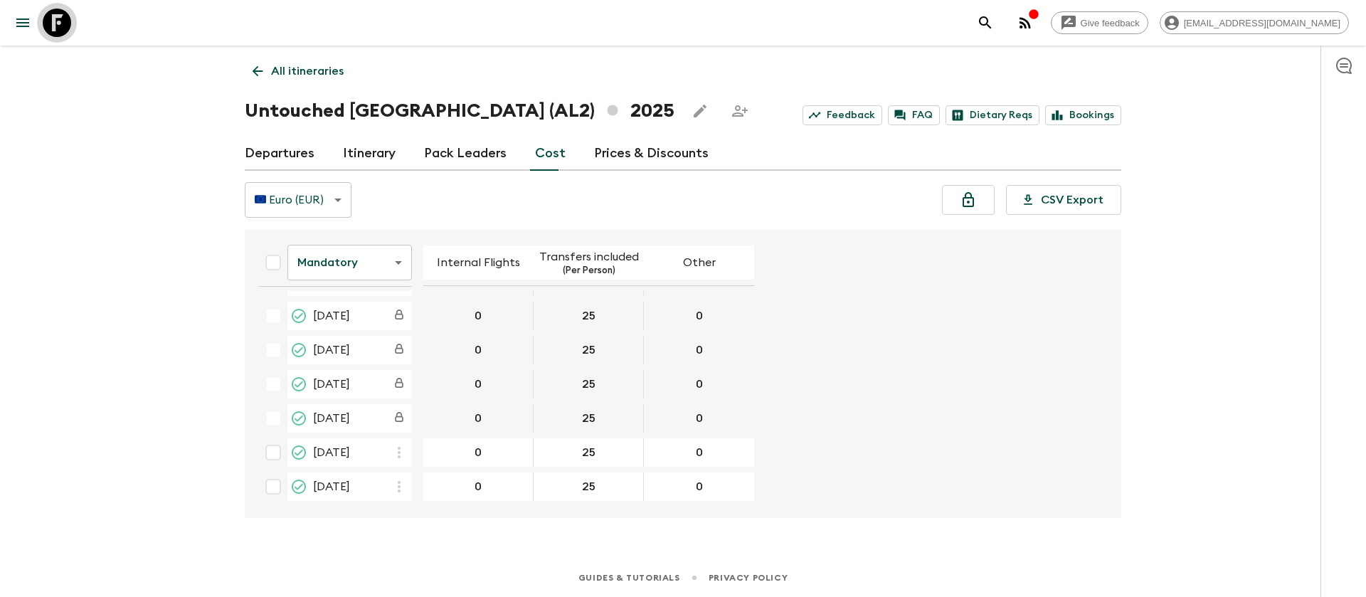
click at [58, 16] on icon at bounding box center [57, 23] width 28 height 28
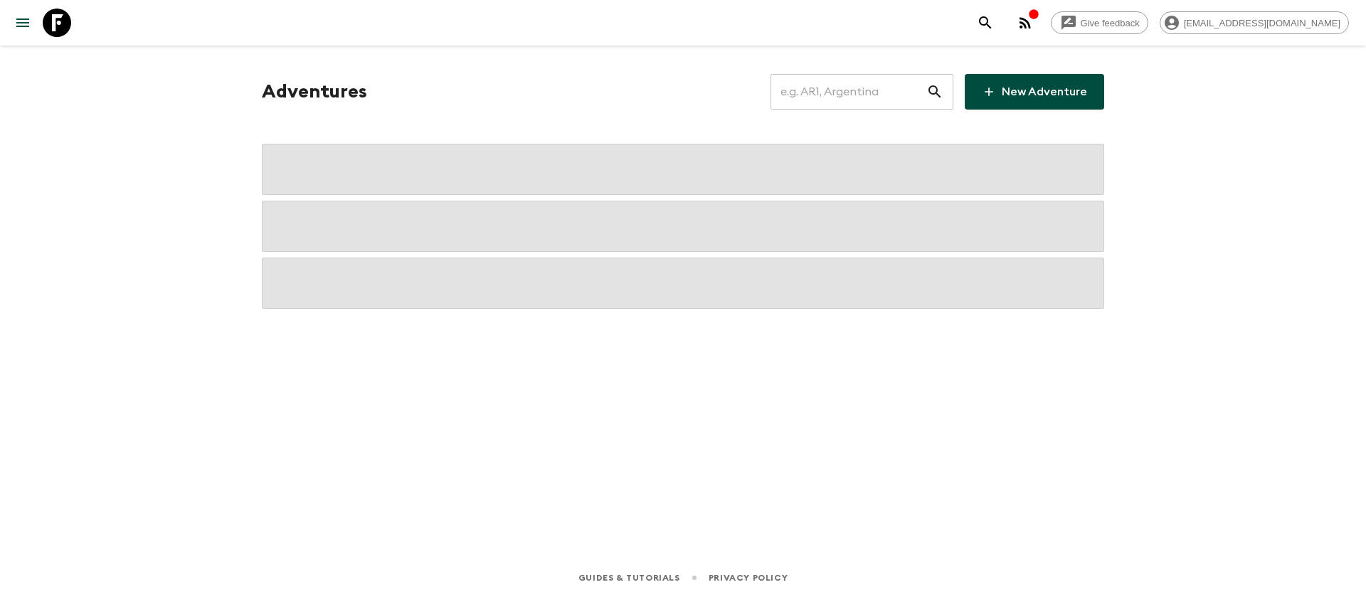
click at [831, 91] on input "text" at bounding box center [848, 92] width 156 height 40
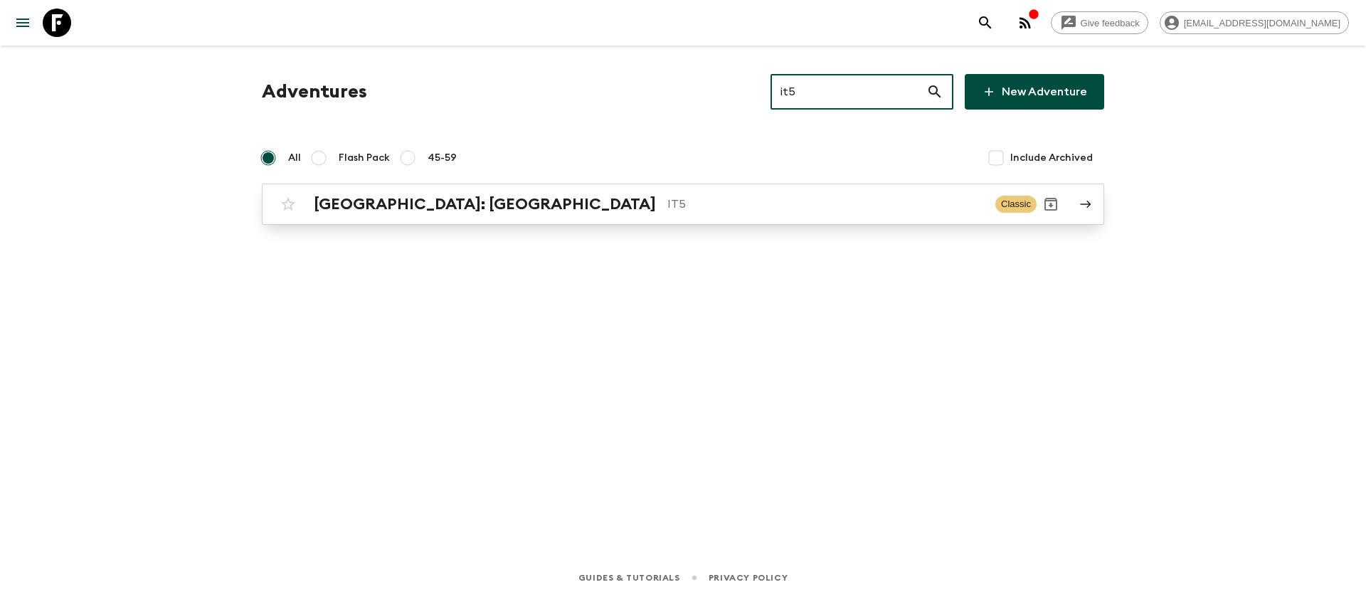
type input "it5"
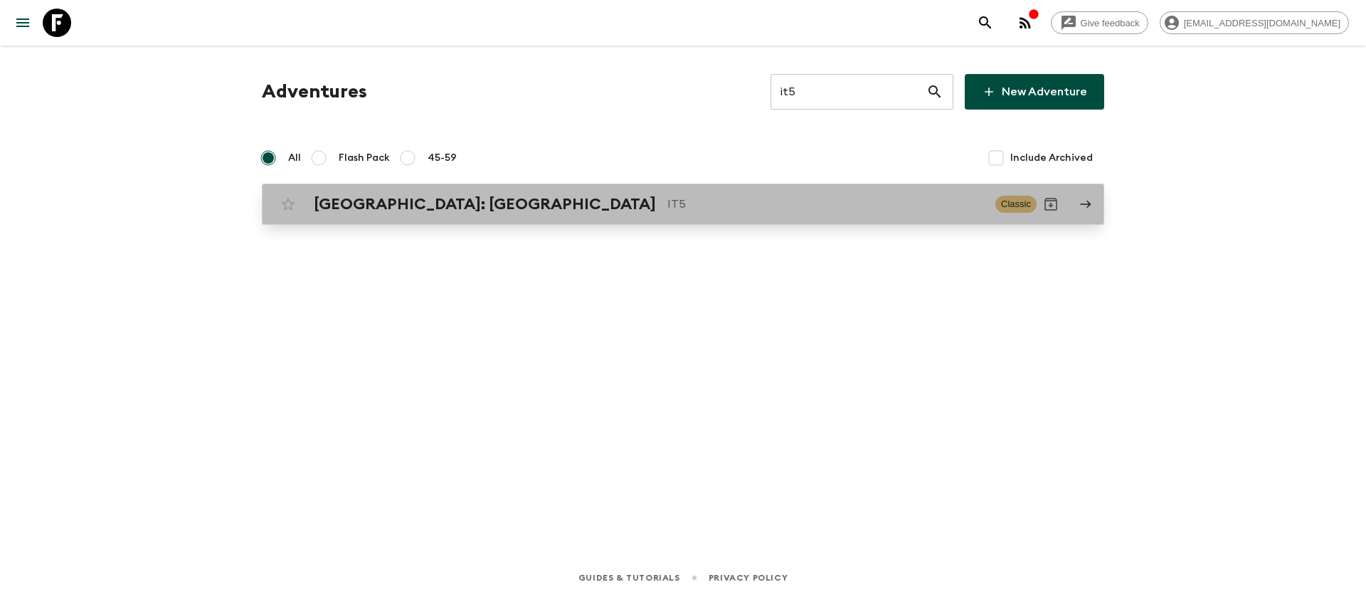
click at [401, 206] on div "[GEOGRAPHIC_DATA]: [GEOGRAPHIC_DATA] IT5" at bounding box center [649, 204] width 670 height 18
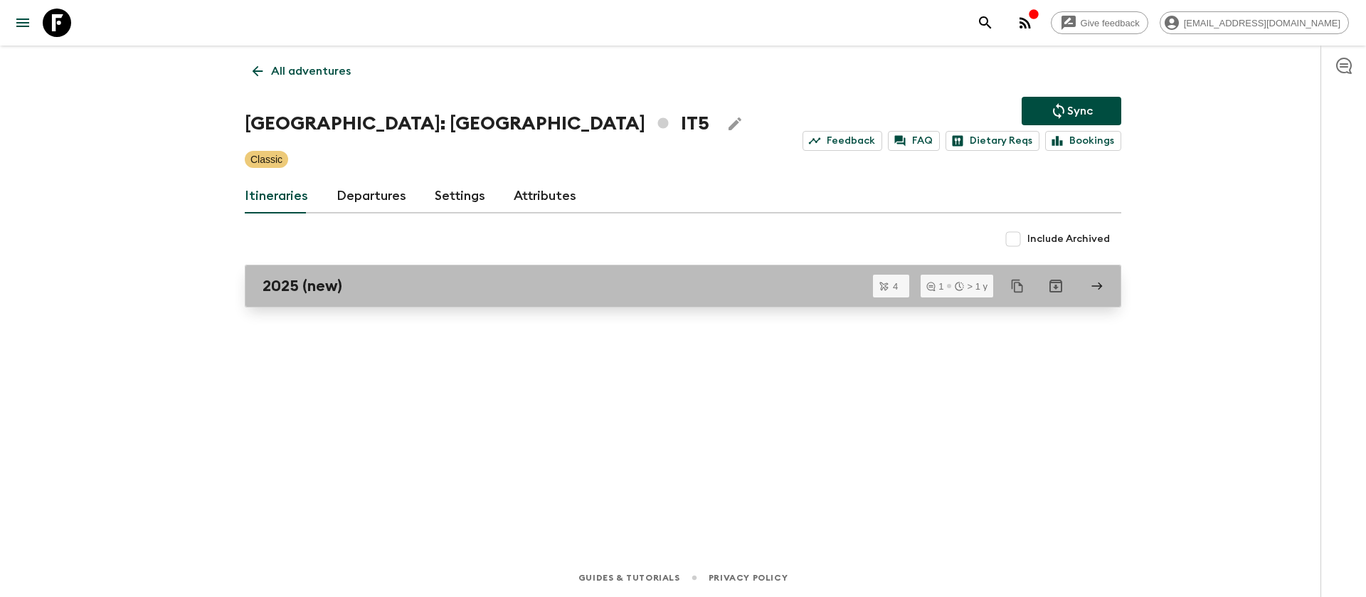
click at [287, 289] on h2 "2025 (new)" at bounding box center [303, 286] width 80 height 18
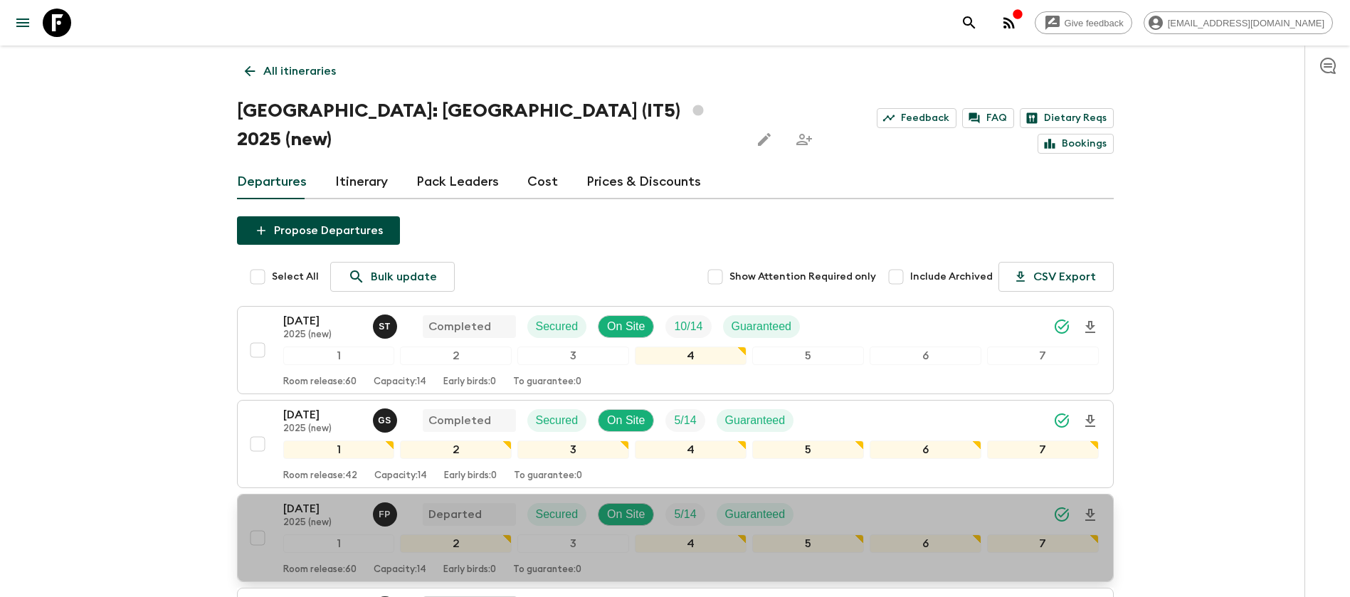
click at [311, 500] on p "[DATE]" at bounding box center [322, 508] width 78 height 17
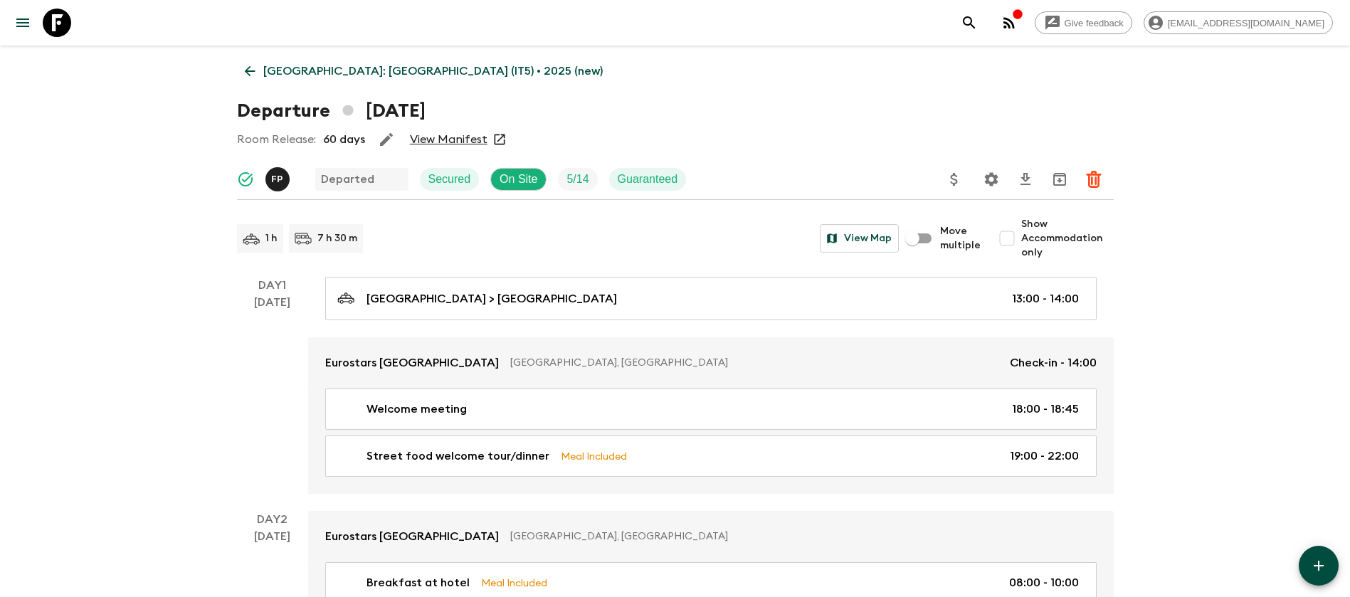
click at [466, 137] on link "View Manifest" at bounding box center [449, 139] width 78 height 14
click at [255, 68] on icon at bounding box center [250, 71] width 16 height 16
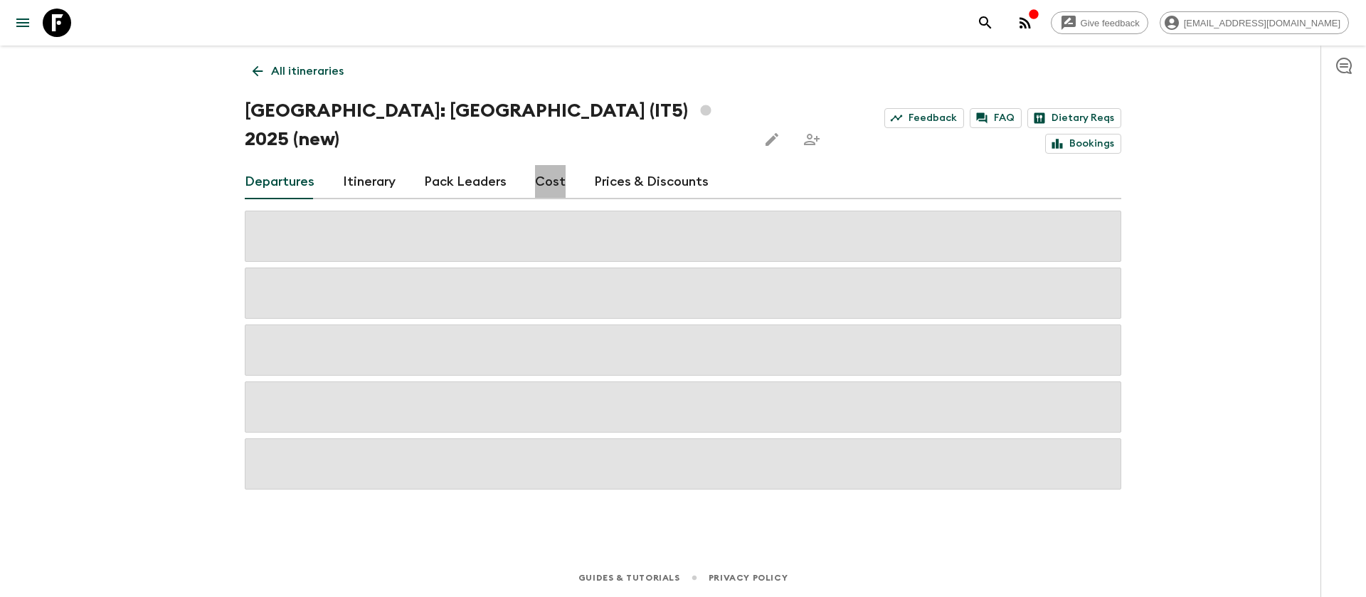
click at [551, 165] on link "Cost" at bounding box center [550, 182] width 31 height 34
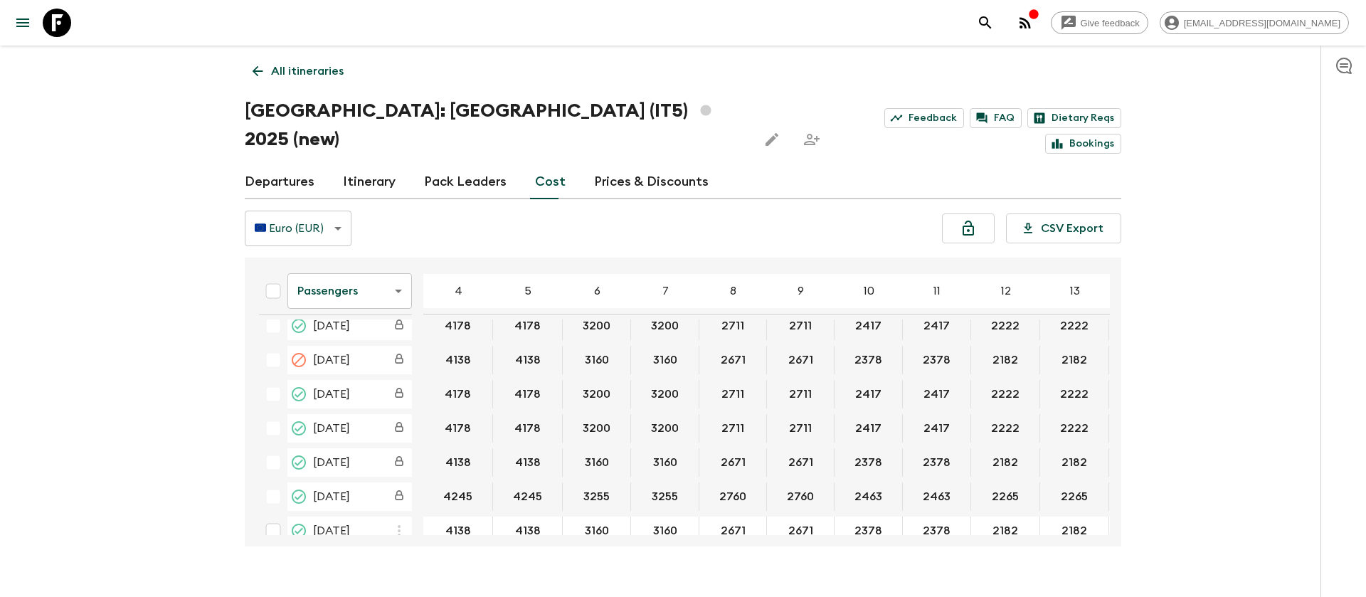
scroll to position [69, 0]
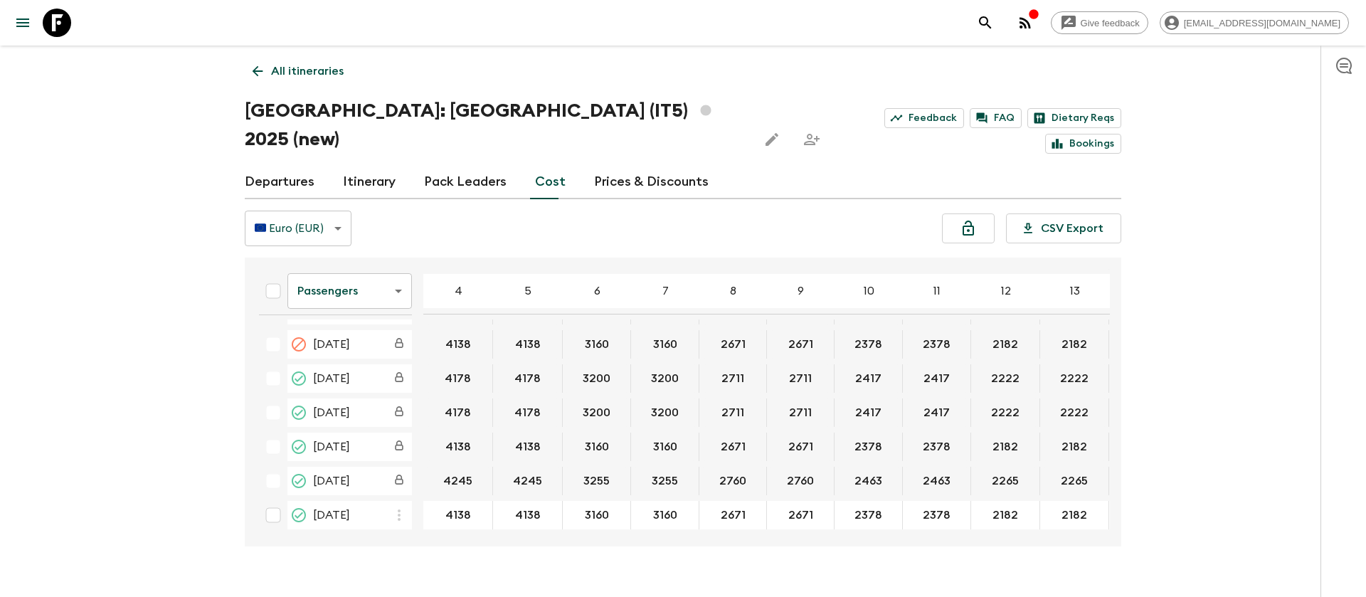
click at [352, 257] on body "Give feedback [EMAIL_ADDRESS][DOMAIN_NAME] All itineraries [GEOGRAPHIC_DATA]: […" at bounding box center [683, 312] width 1366 height 625
click at [365, 309] on li "Extras" at bounding box center [349, 320] width 125 height 23
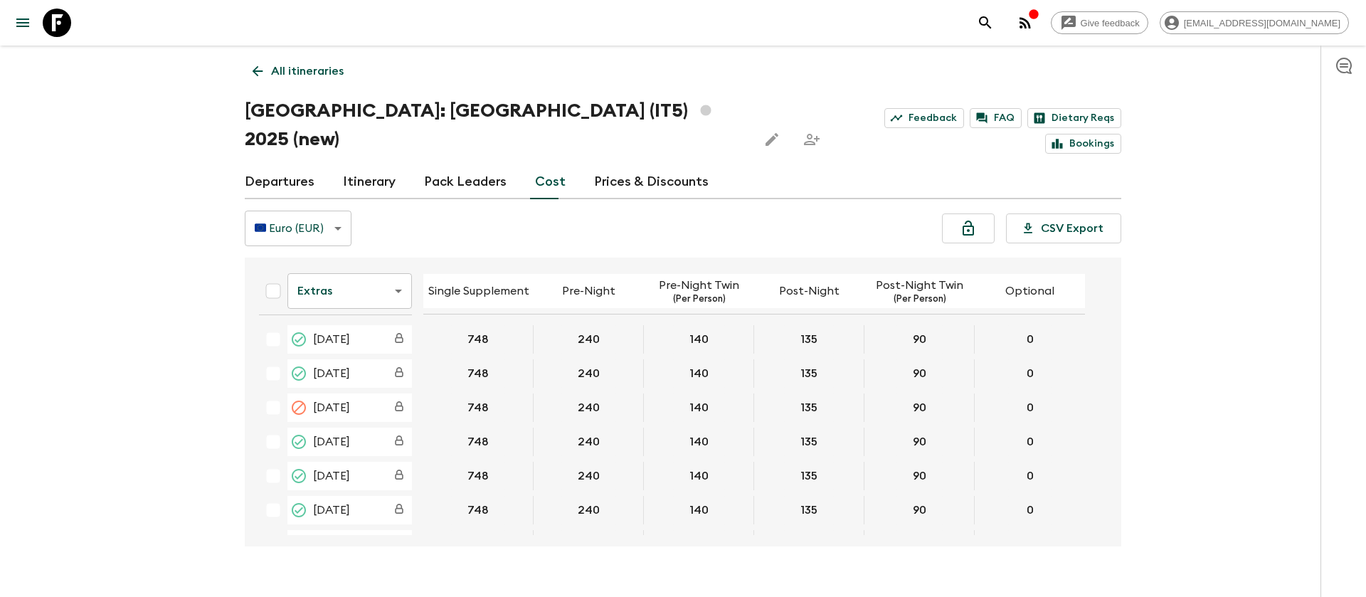
scroll to position [63, 0]
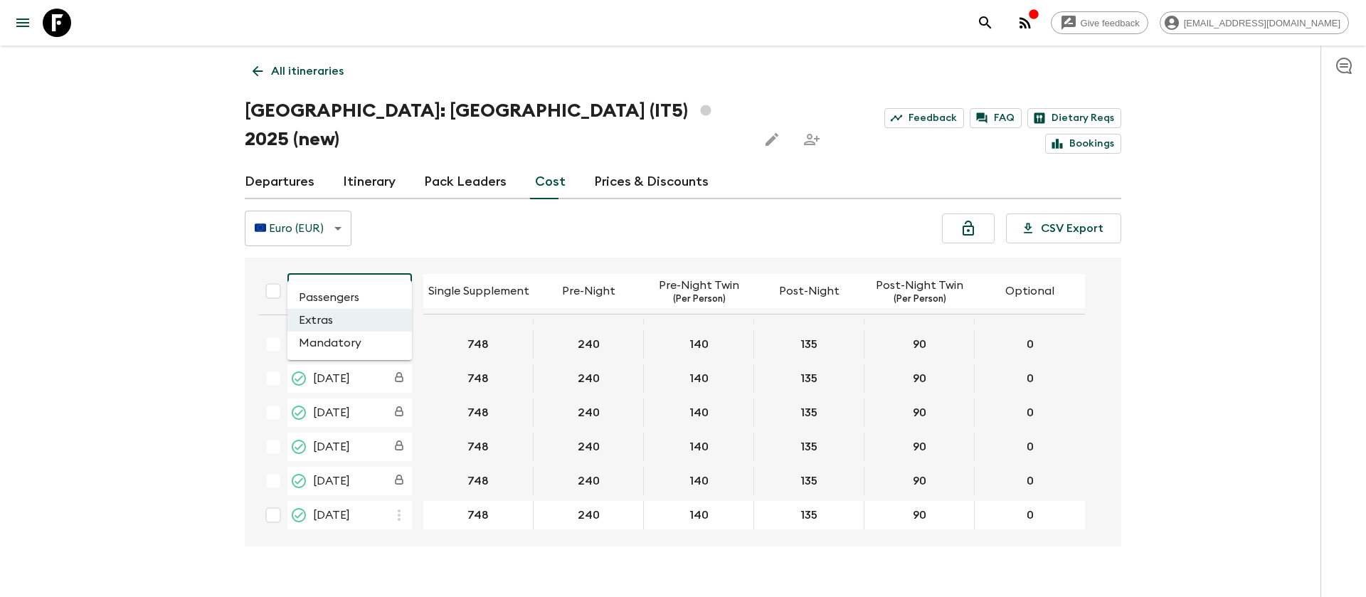
click at [347, 265] on body "Give feedback [EMAIL_ADDRESS][DOMAIN_NAME] All itineraries [GEOGRAPHIC_DATA]: […" at bounding box center [683, 312] width 1366 height 625
click at [365, 341] on li "Mandatory" at bounding box center [349, 343] width 125 height 23
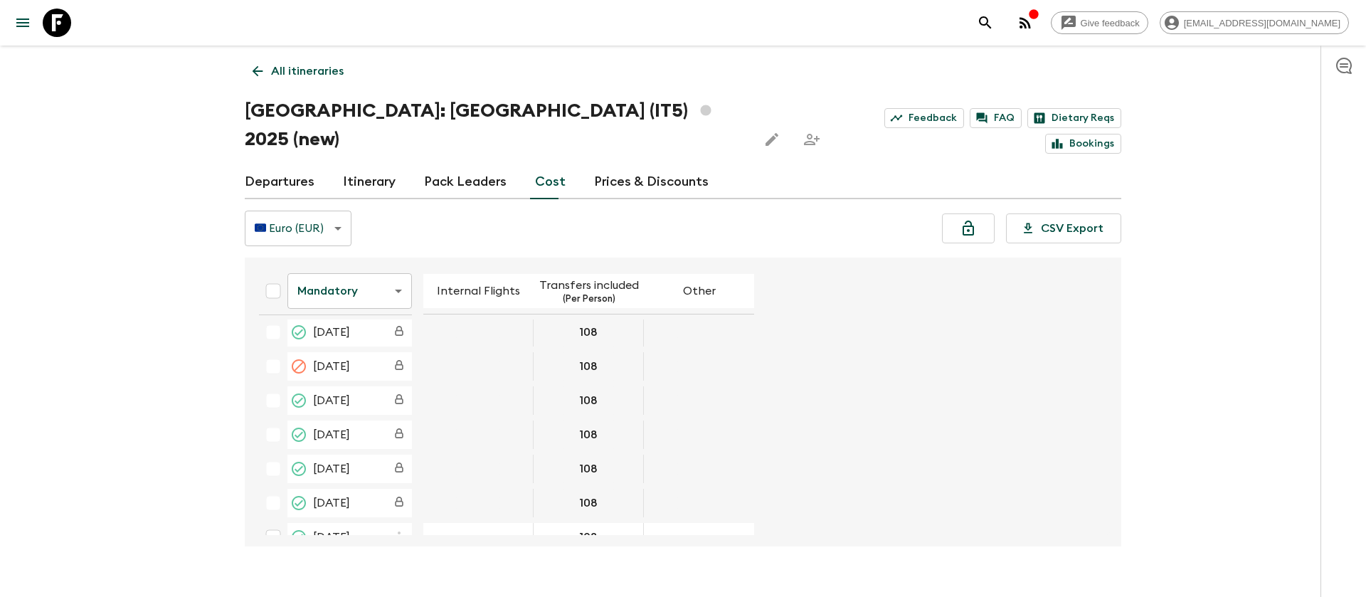
scroll to position [63, 0]
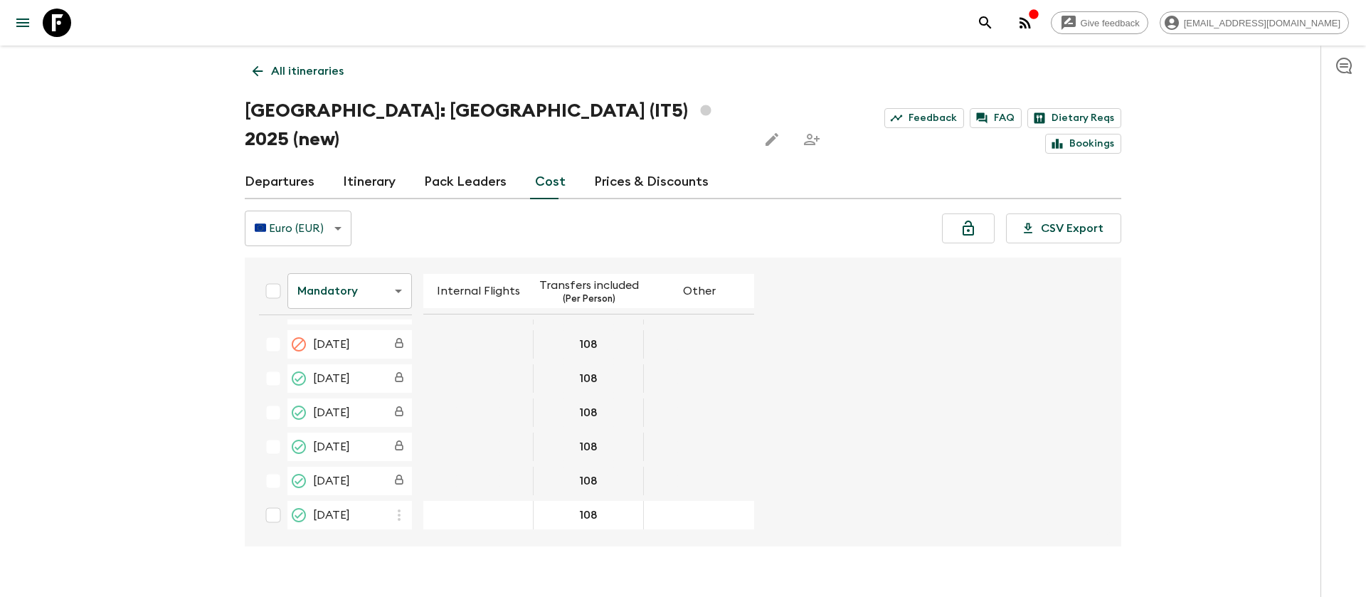
click at [62, 13] on icon at bounding box center [57, 23] width 28 height 28
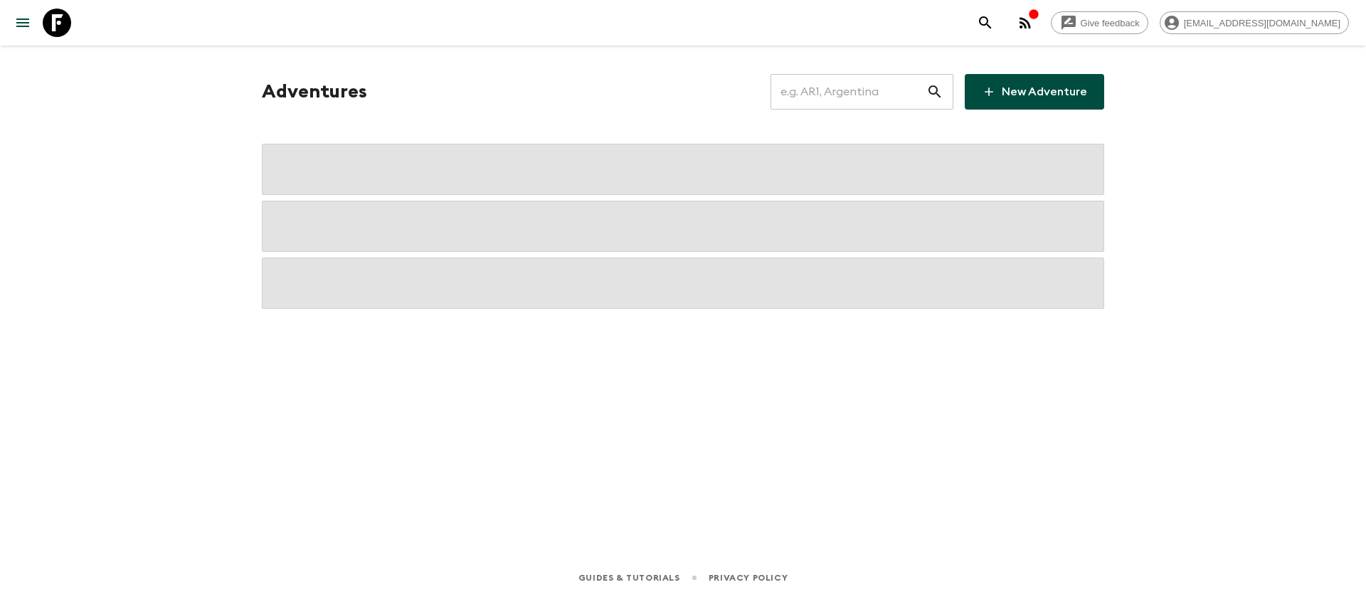
click at [874, 95] on input "text" at bounding box center [848, 92] width 156 height 40
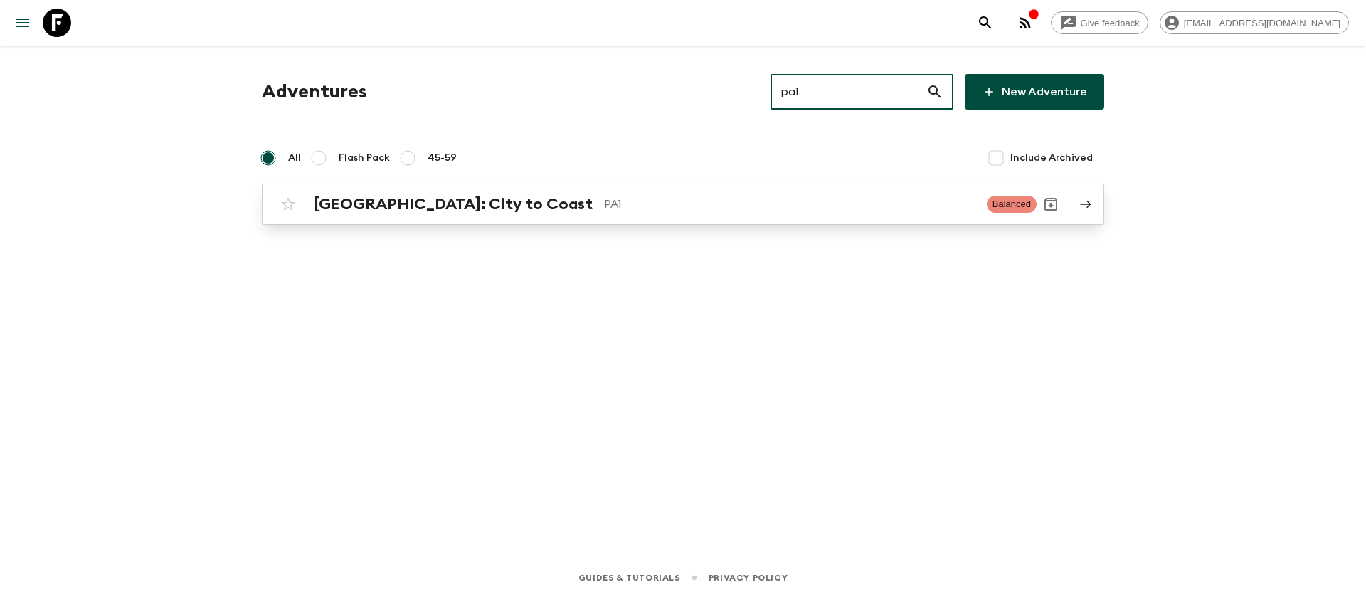
type input "pa1"
click at [401, 213] on h2 "[GEOGRAPHIC_DATA]: City to Coast" at bounding box center [453, 204] width 279 height 18
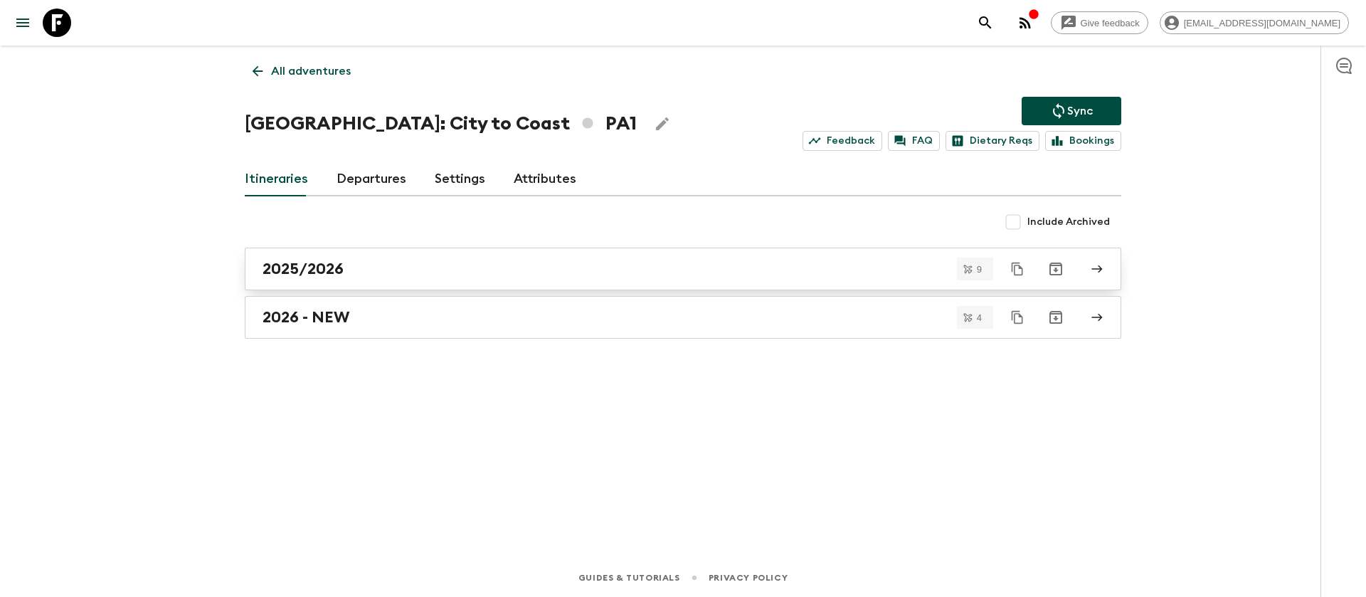
click at [315, 266] on h2 "2025/2026" at bounding box center [303, 269] width 81 height 18
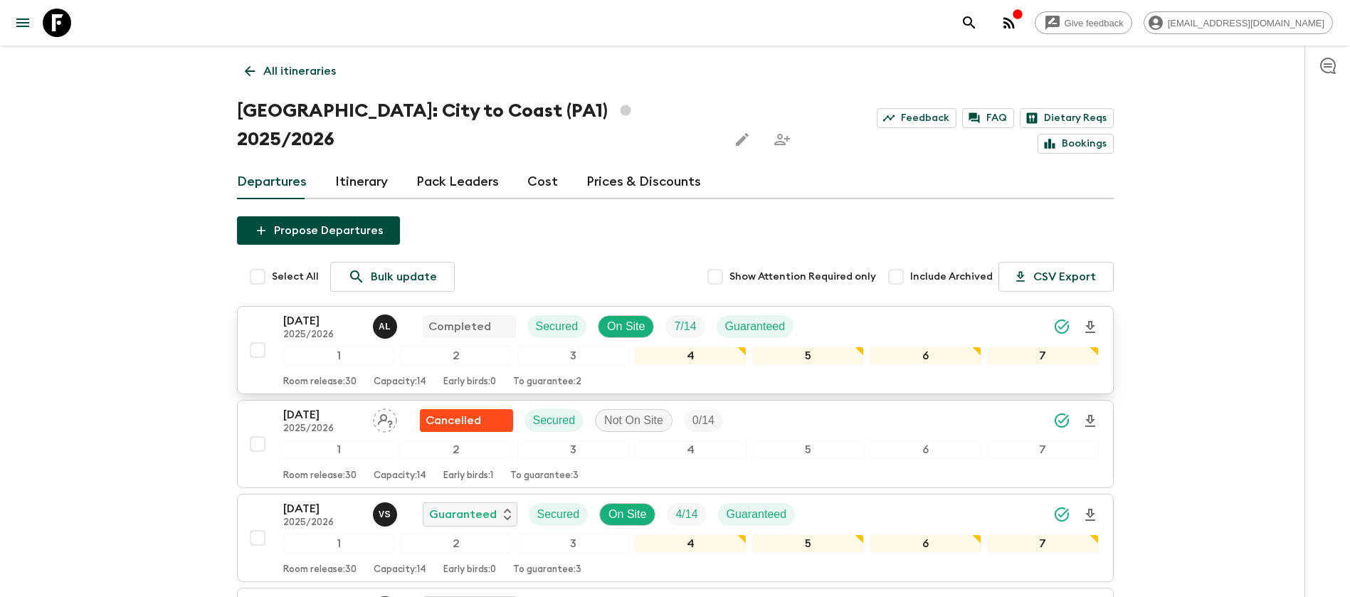
click at [304, 312] on p "[DATE]" at bounding box center [322, 320] width 78 height 17
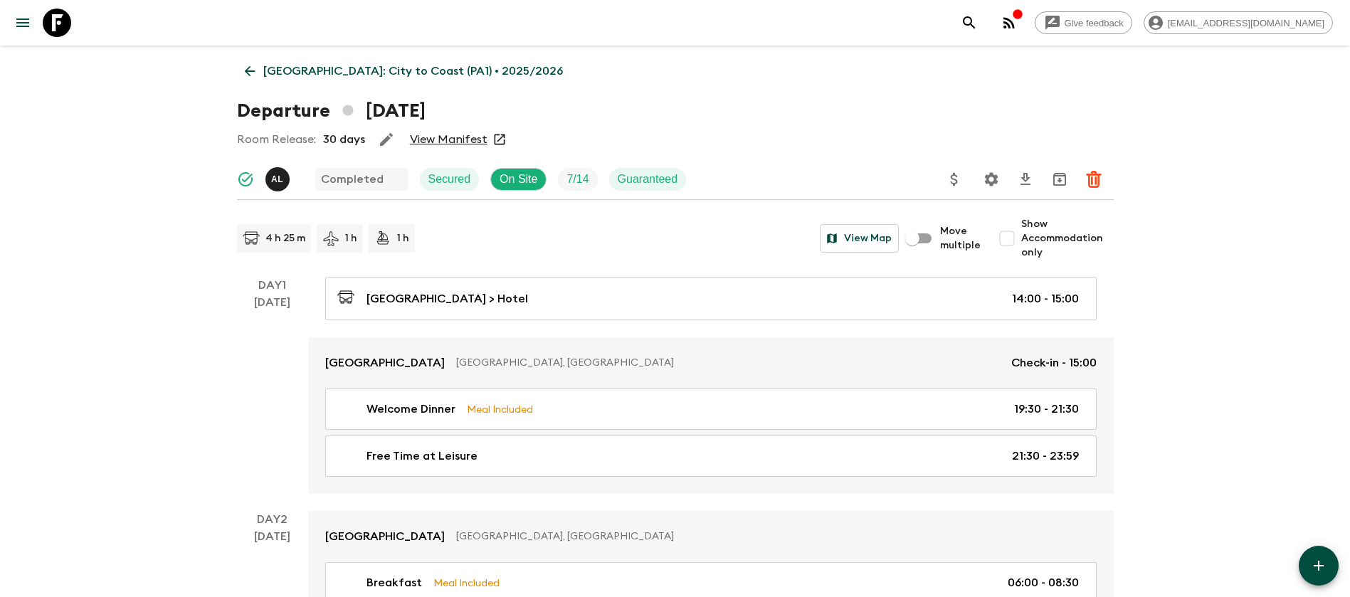
click at [450, 134] on link "View Manifest" at bounding box center [449, 139] width 78 height 14
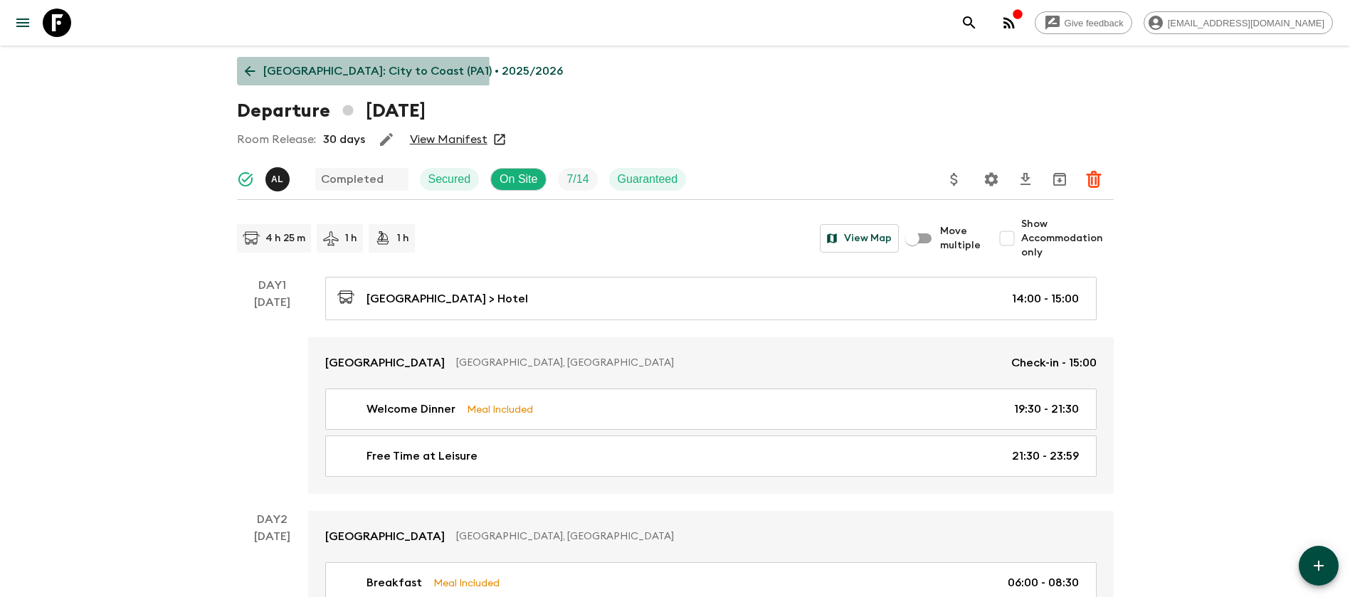
click at [255, 71] on icon at bounding box center [250, 71] width 16 height 16
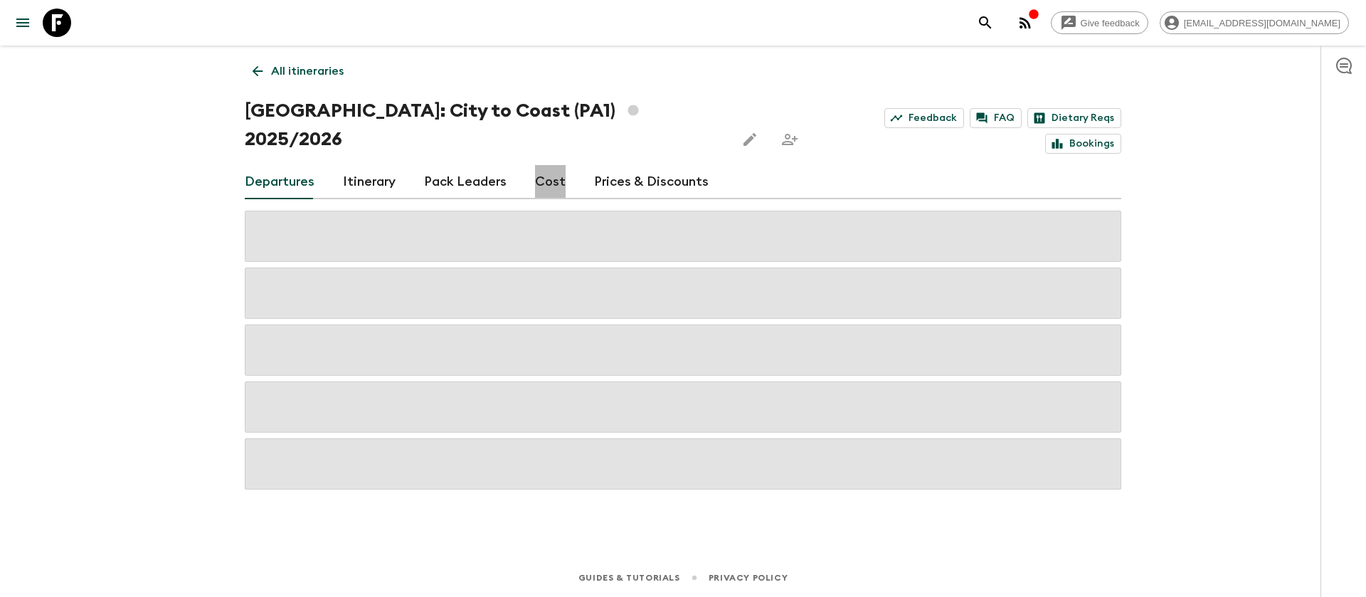
click at [549, 165] on link "Cost" at bounding box center [550, 182] width 31 height 34
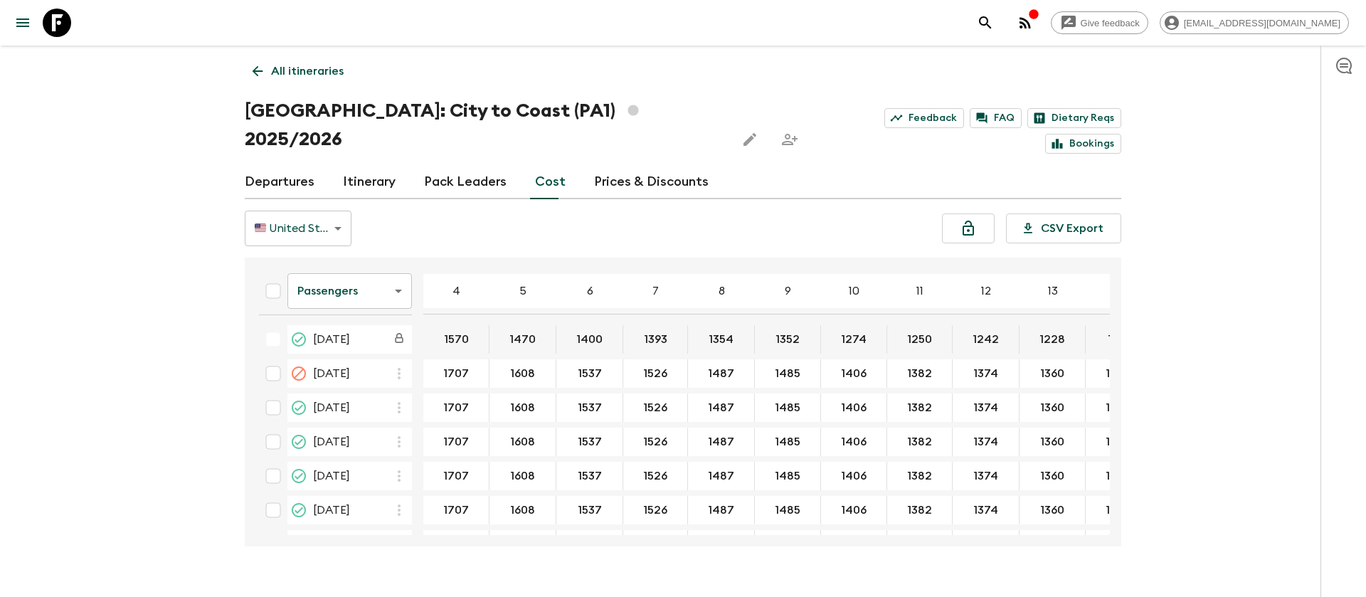
click at [406, 257] on body "Give feedback [EMAIL_ADDRESS][DOMAIN_NAME] All itineraries [GEOGRAPHIC_DATA]: C…" at bounding box center [683, 312] width 1366 height 625
click at [344, 317] on li "Extras" at bounding box center [349, 320] width 125 height 23
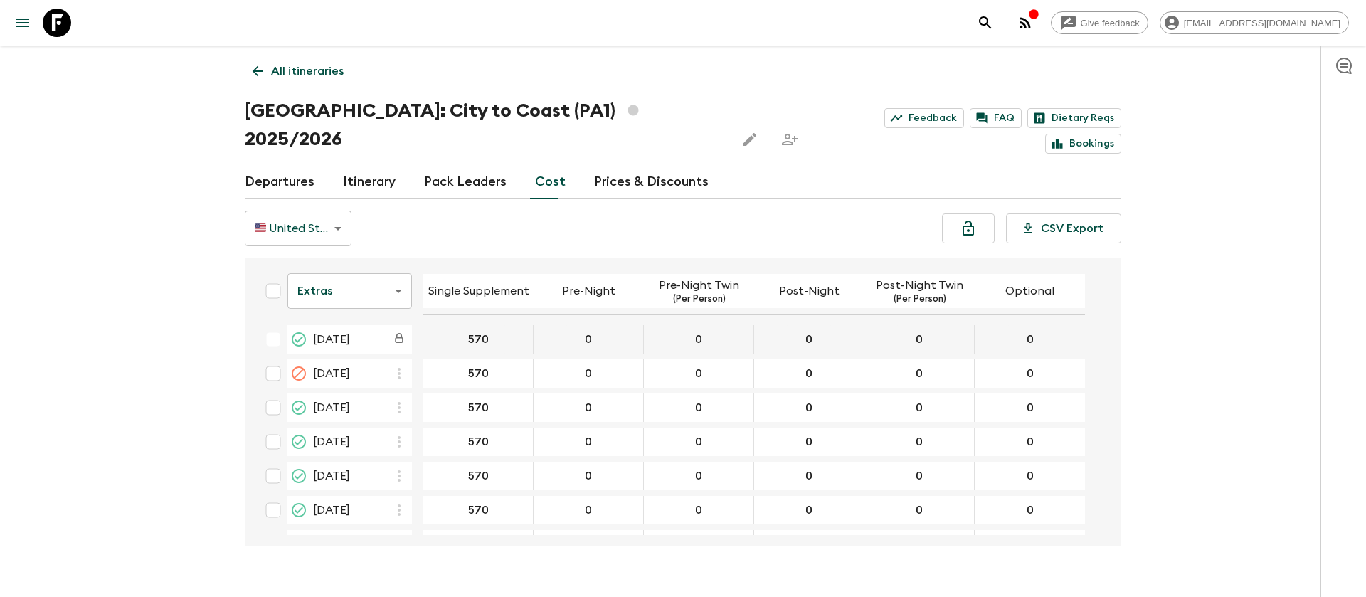
click at [389, 270] on body "Give feedback [EMAIL_ADDRESS][DOMAIN_NAME] All itineraries [GEOGRAPHIC_DATA]: C…" at bounding box center [683, 312] width 1366 height 625
click at [371, 342] on li "Mandatory" at bounding box center [349, 343] width 125 height 23
